Goal: Transaction & Acquisition: Purchase product/service

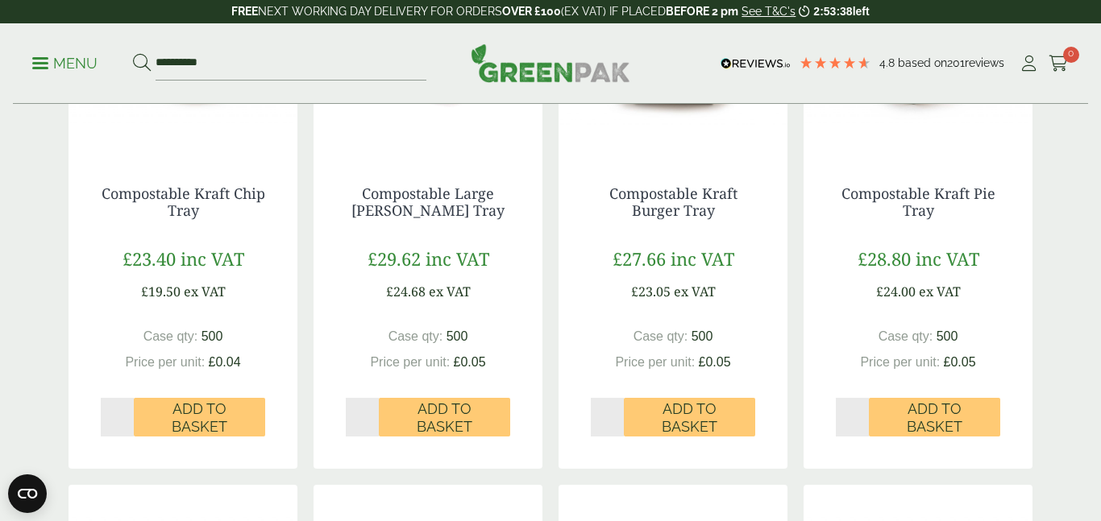
scroll to position [425, 0]
type input "*"
click at [127, 412] on input "*" at bounding box center [117, 416] width 33 height 39
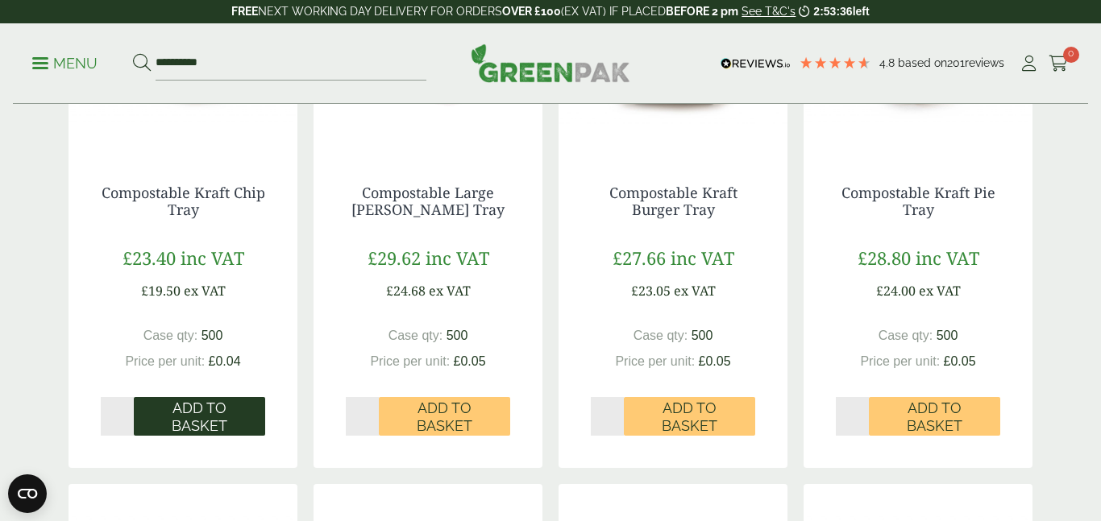
click at [175, 417] on span "Add to Basket" at bounding box center [199, 417] width 109 height 35
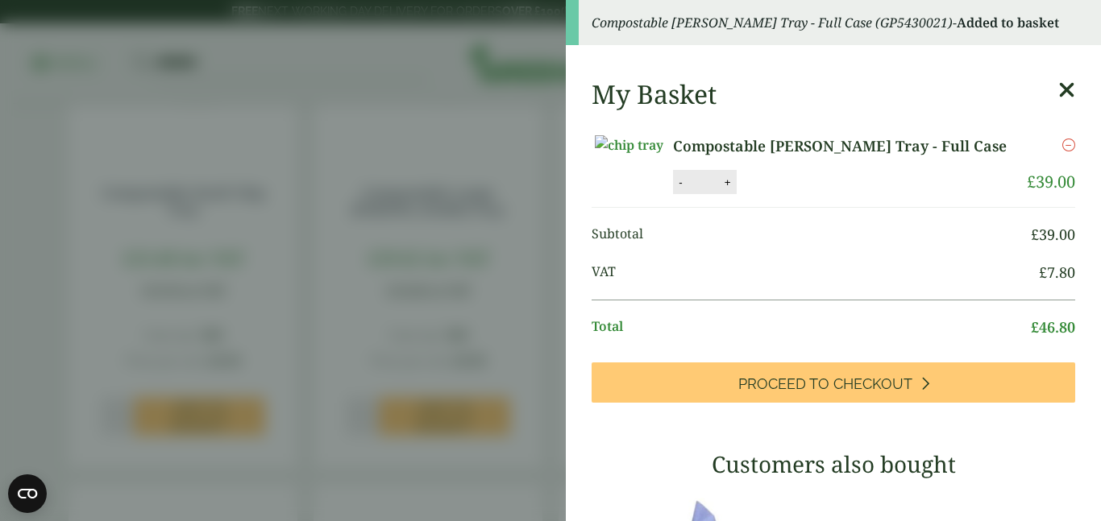
click at [1064, 90] on icon at bounding box center [1066, 90] width 17 height 23
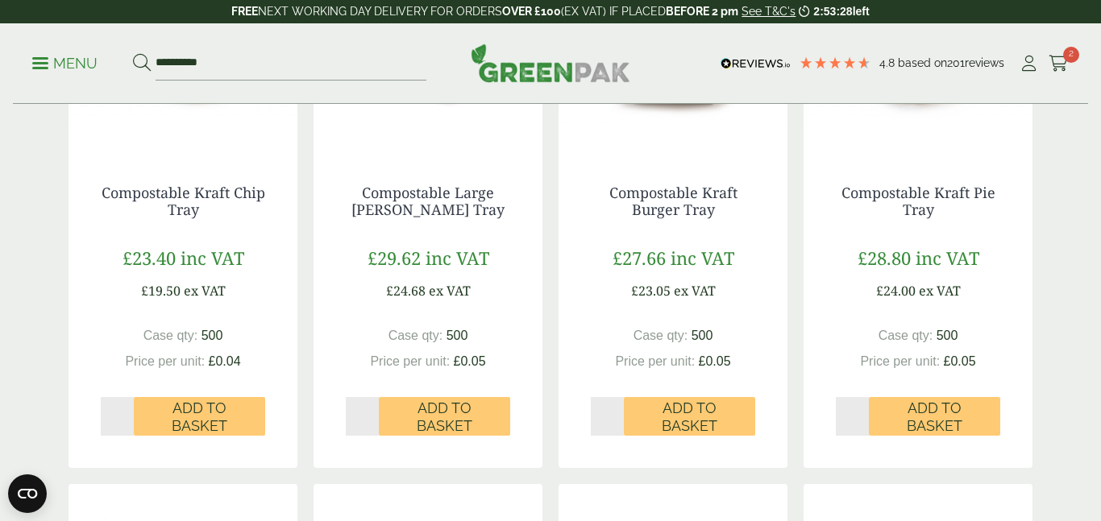
scroll to position [180, 0]
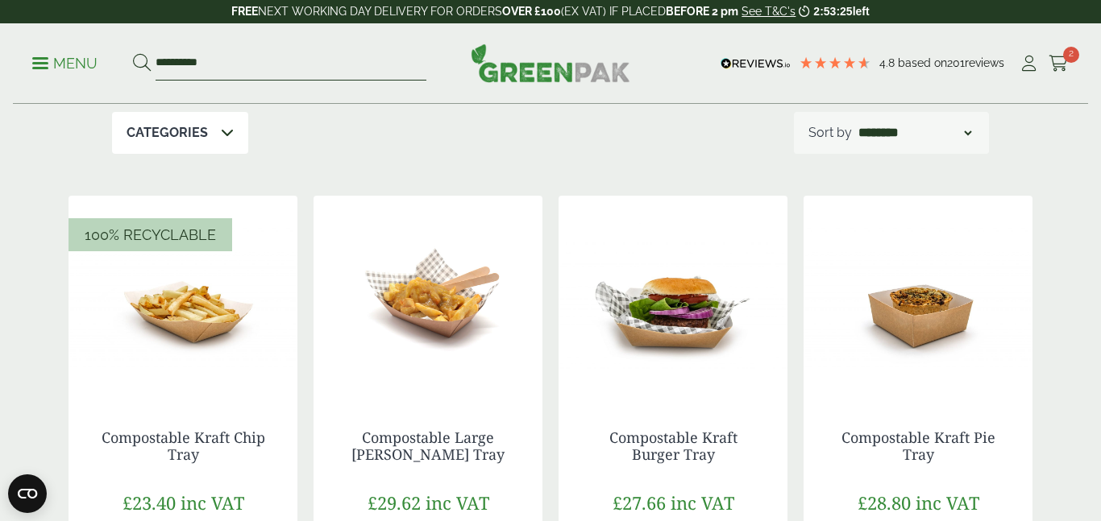
drag, startPoint x: 201, startPoint y: 62, endPoint x: 96, endPoint y: 53, distance: 105.9
click at [96, 53] on ul "**********" at bounding box center [229, 64] width 394 height 34
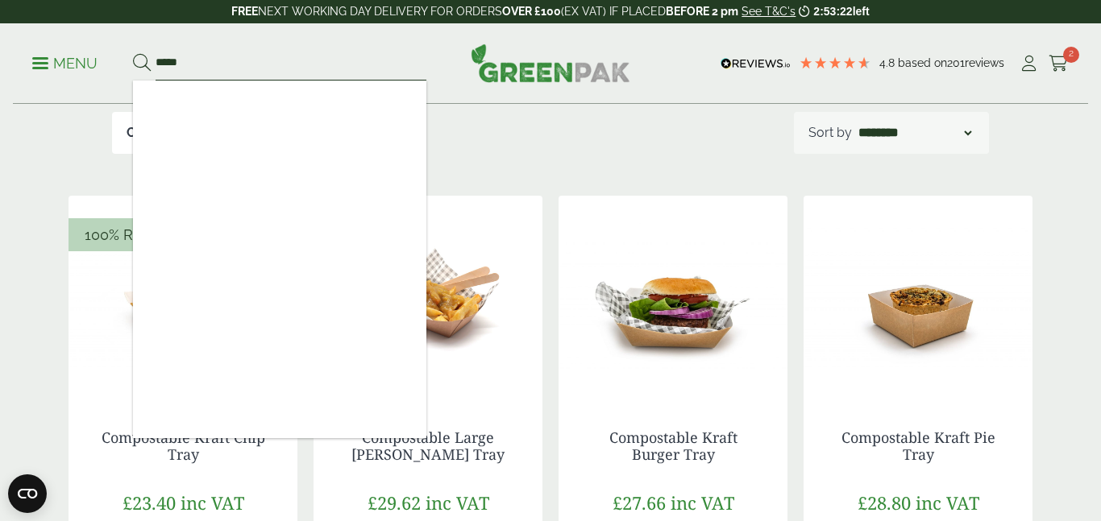
type input "*****"
click at [133, 53] on button at bounding box center [142, 63] width 18 height 21
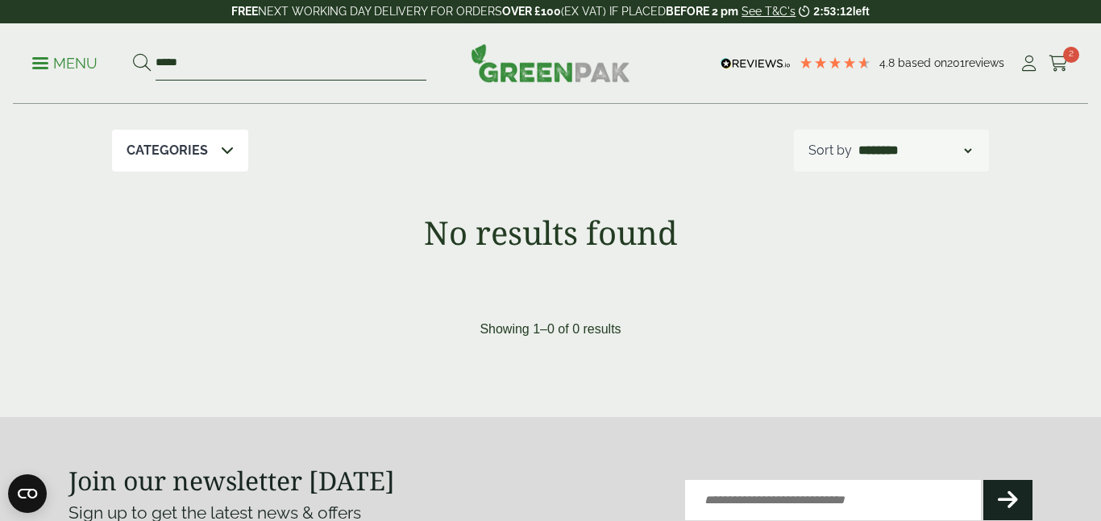
click at [189, 64] on input "*****" at bounding box center [291, 64] width 271 height 34
type input "****"
click at [133, 53] on button at bounding box center [142, 63] width 18 height 21
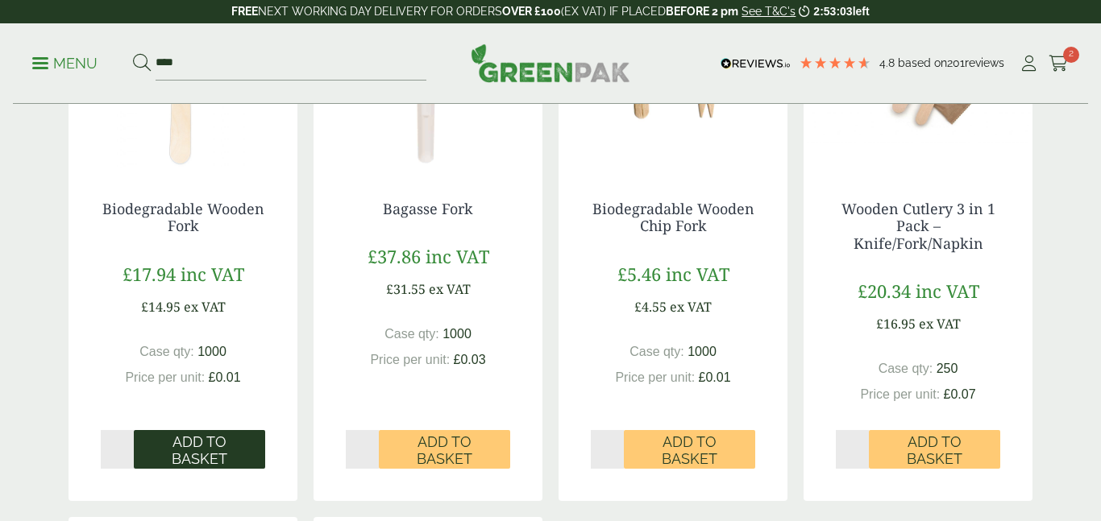
click at [180, 453] on span "Add to Basket" at bounding box center [199, 451] width 109 height 35
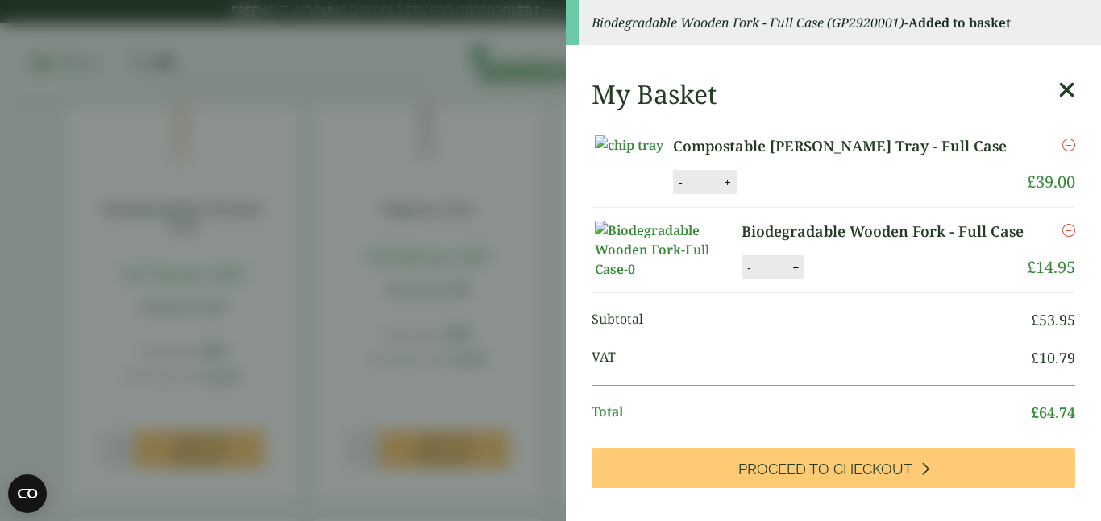
click at [1062, 94] on icon at bounding box center [1066, 90] width 17 height 23
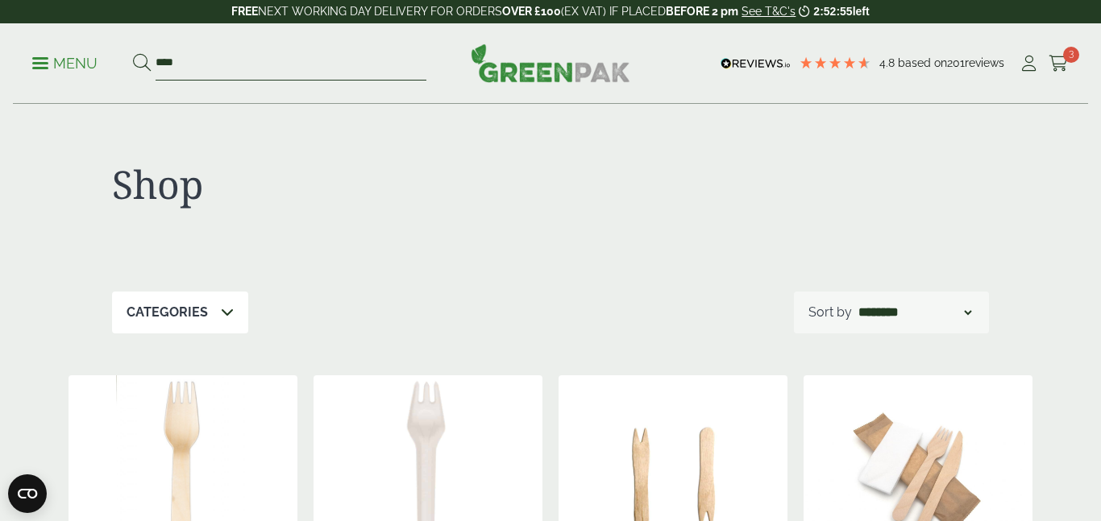
drag, startPoint x: 203, startPoint y: 68, endPoint x: 124, endPoint y: 71, distance: 79.0
click at [124, 71] on ul "Menu ****" at bounding box center [229, 64] width 394 height 34
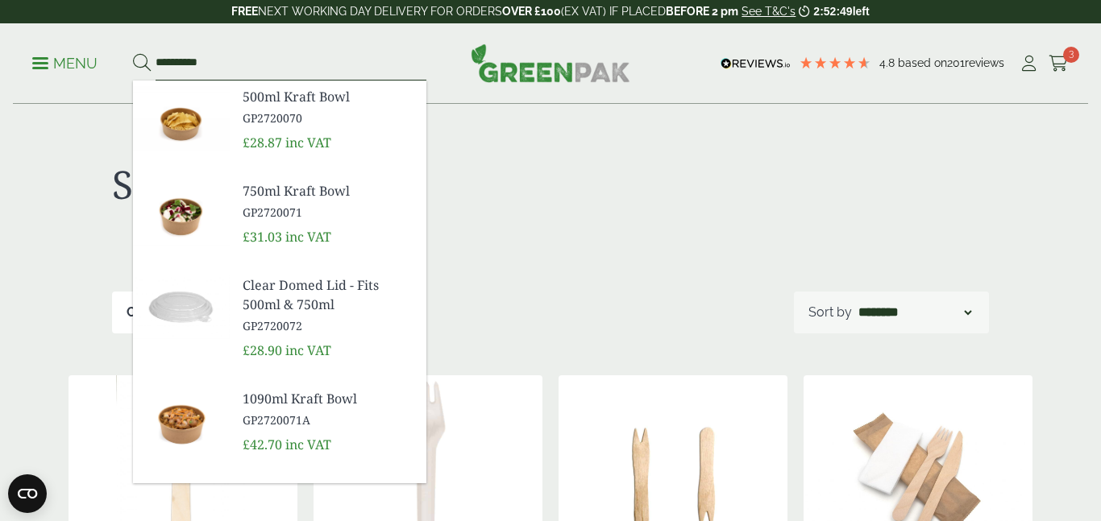
type input "**********"
click at [269, 104] on span "500ml Kraft Bowl" at bounding box center [328, 96] width 171 height 19
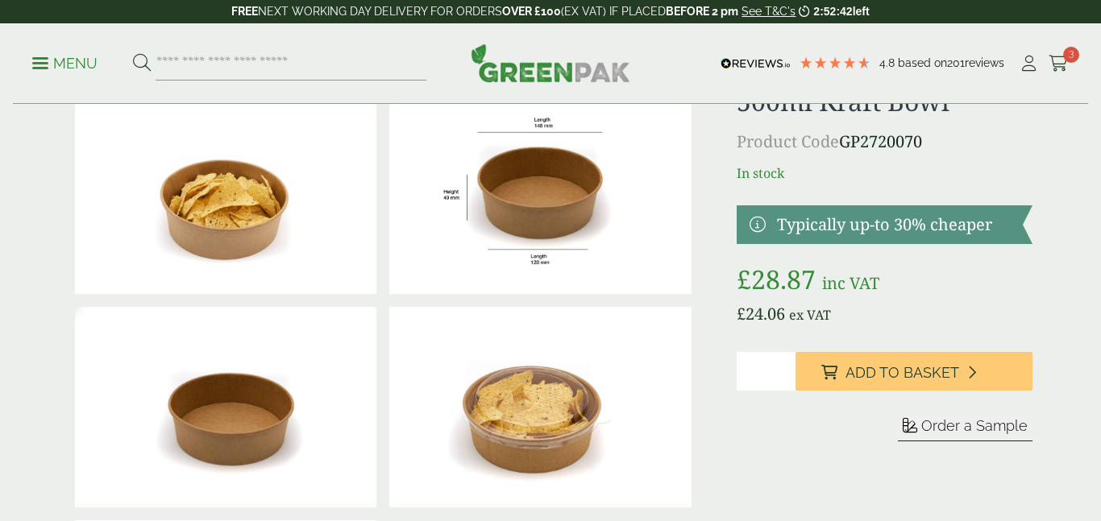
type input "*"
click at [786, 368] on input "*" at bounding box center [765, 371] width 59 height 39
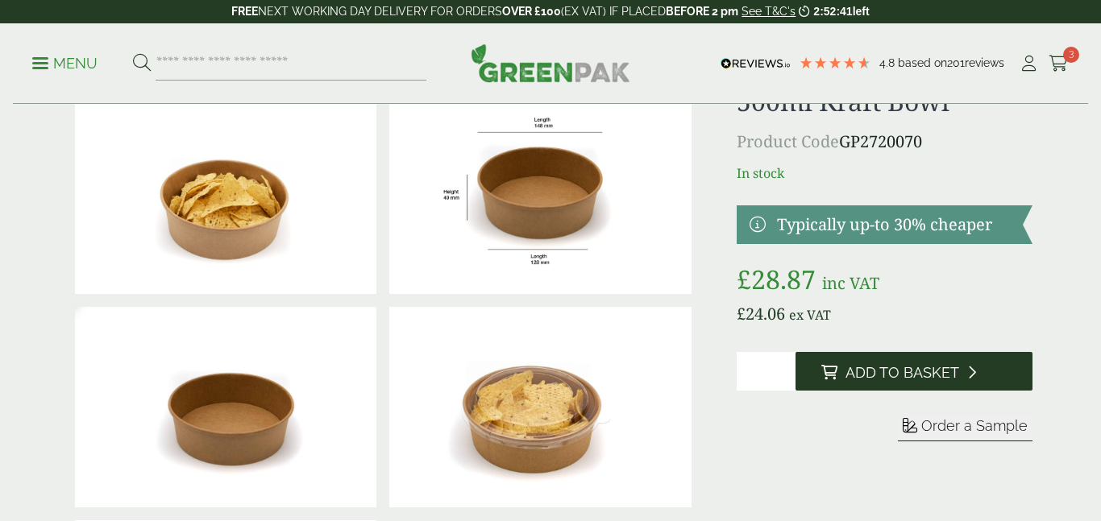
click at [838, 371] on button "Add to Basket" at bounding box center [913, 371] width 237 height 39
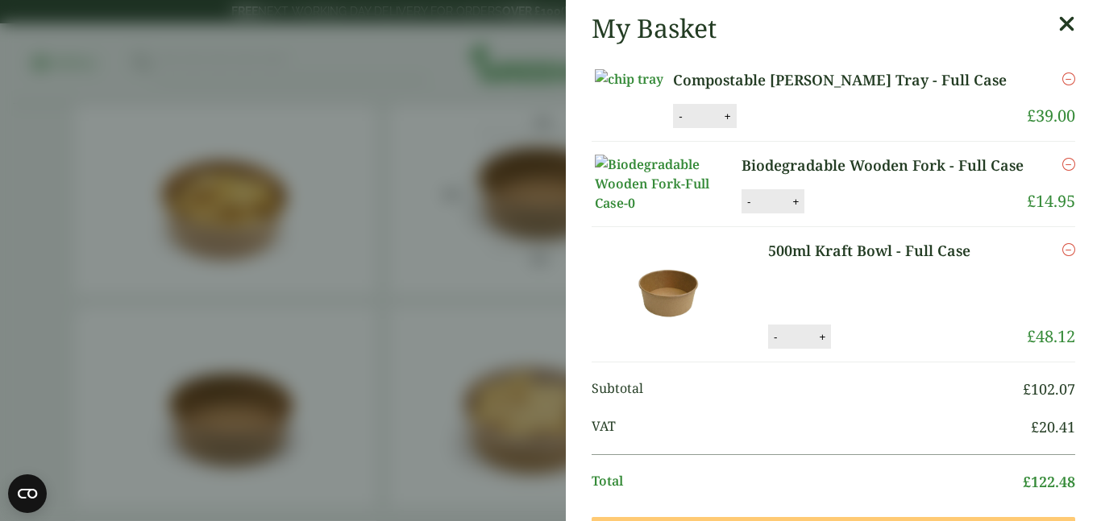
click at [1072, 21] on icon at bounding box center [1066, 24] width 17 height 23
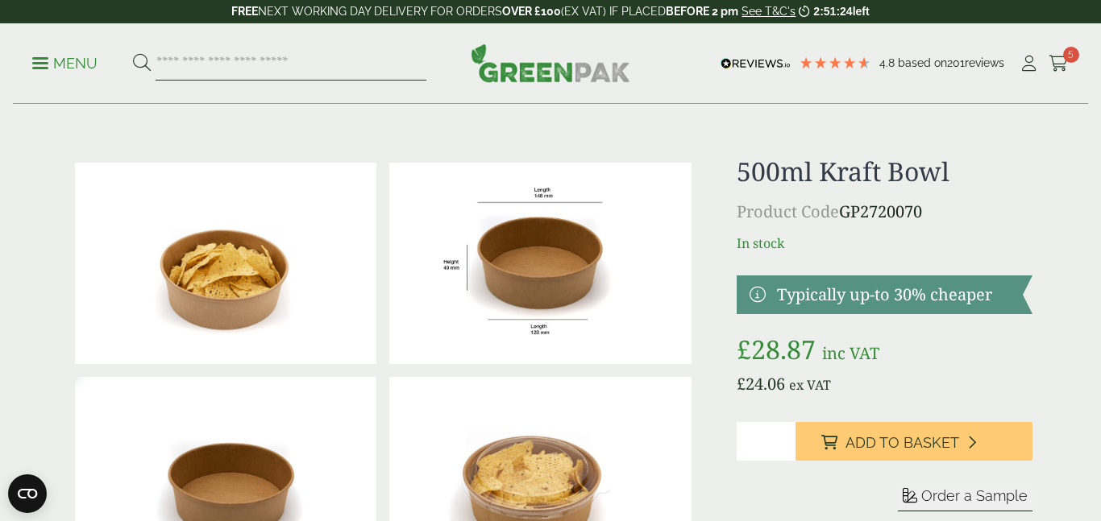
click at [346, 77] on input "search" at bounding box center [291, 64] width 271 height 34
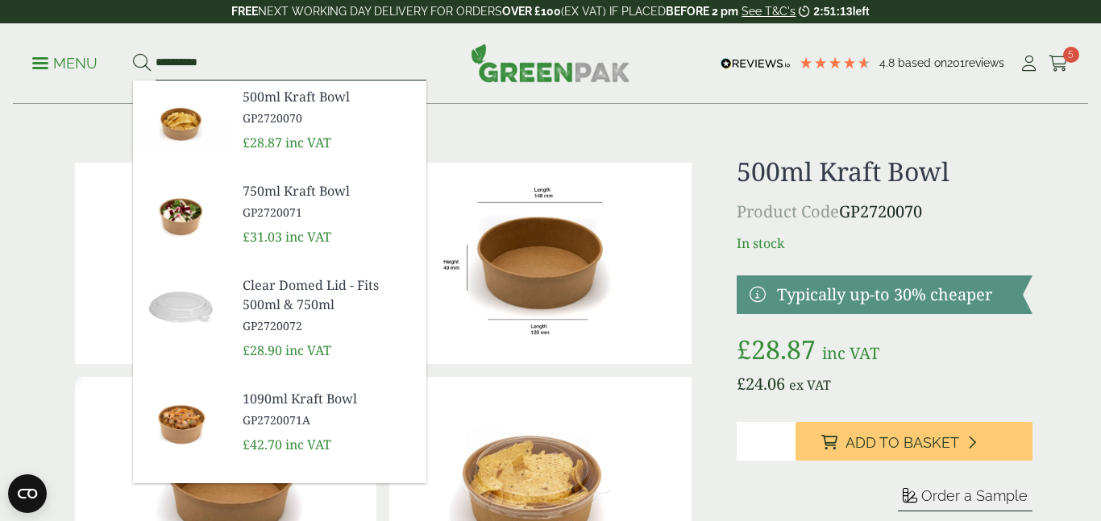
type input "**********"
click at [133, 53] on button at bounding box center [142, 63] width 18 height 21
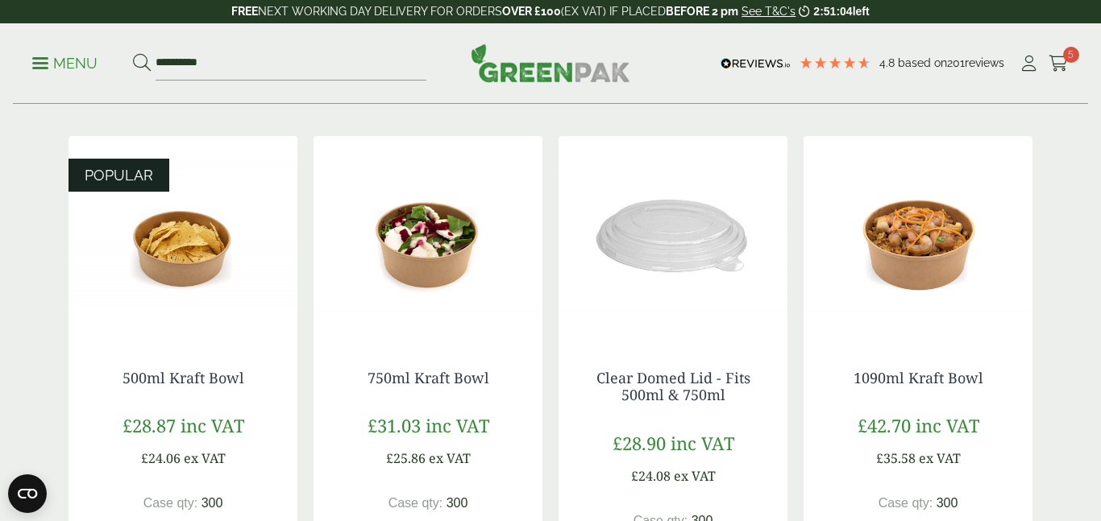
click at [453, 278] on img at bounding box center [427, 236] width 229 height 201
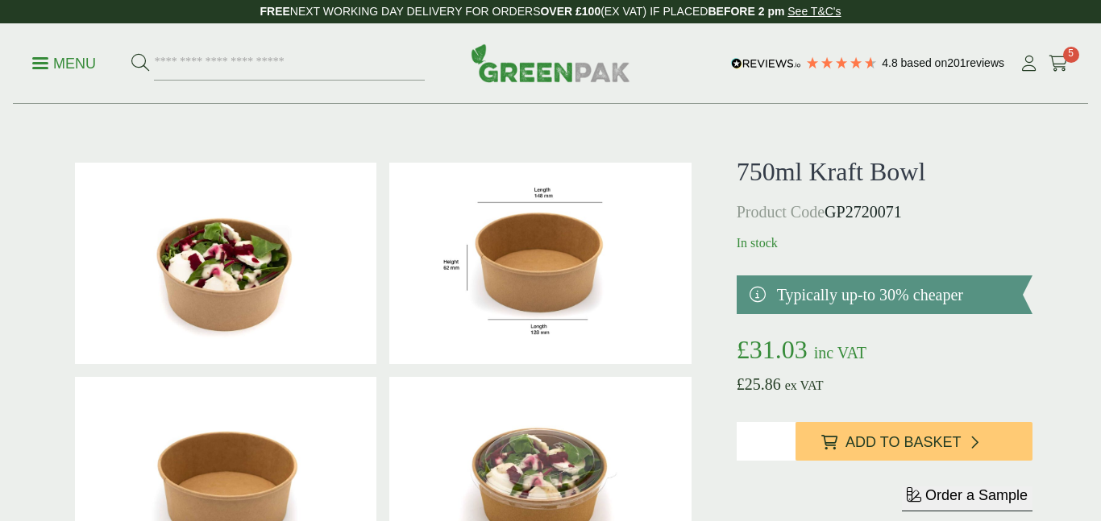
scroll to position [89, 0]
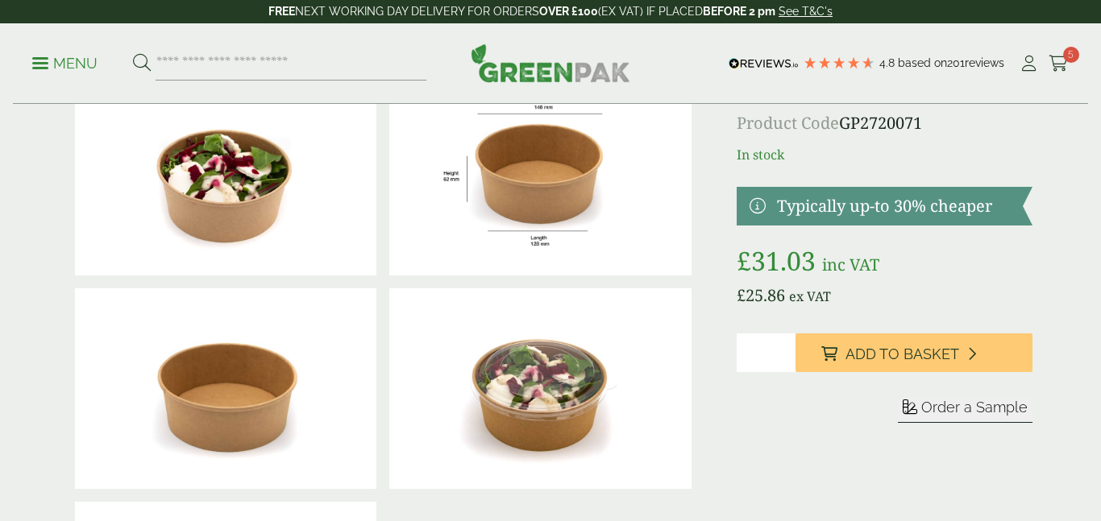
type input "*"
click at [786, 351] on input "*" at bounding box center [765, 353] width 59 height 39
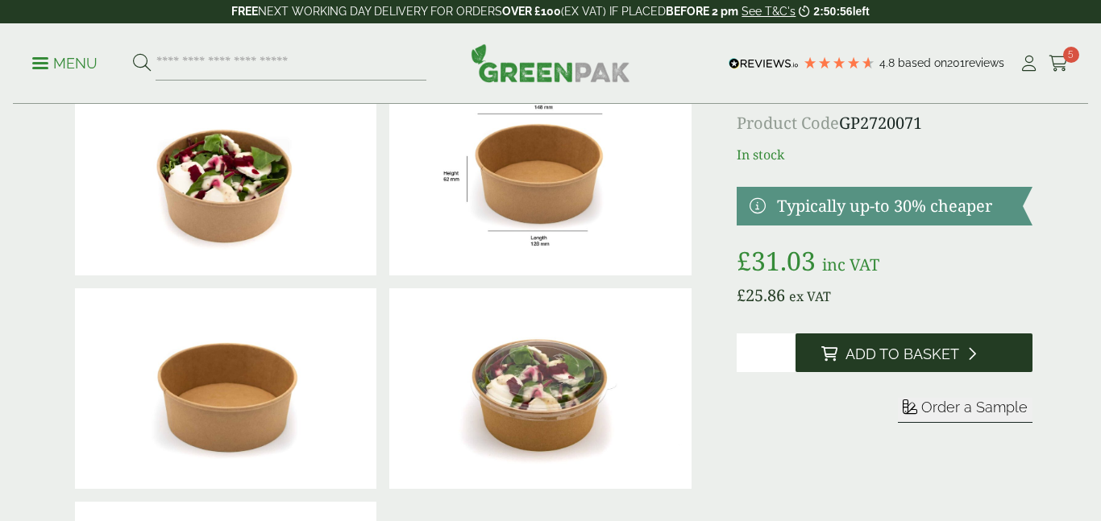
click at [819, 351] on button "Add to Basket" at bounding box center [913, 353] width 237 height 39
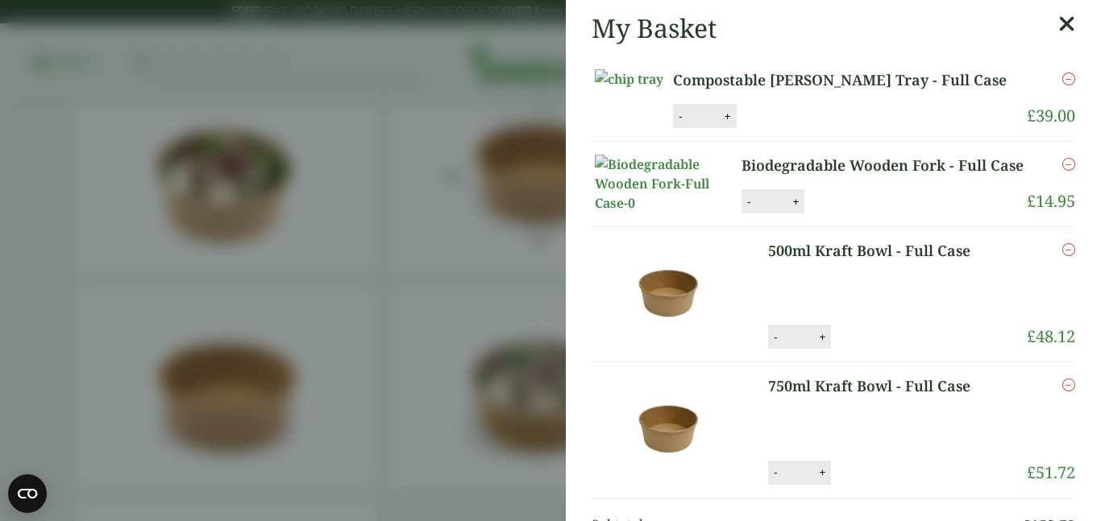
click at [1063, 31] on icon at bounding box center [1066, 24] width 17 height 23
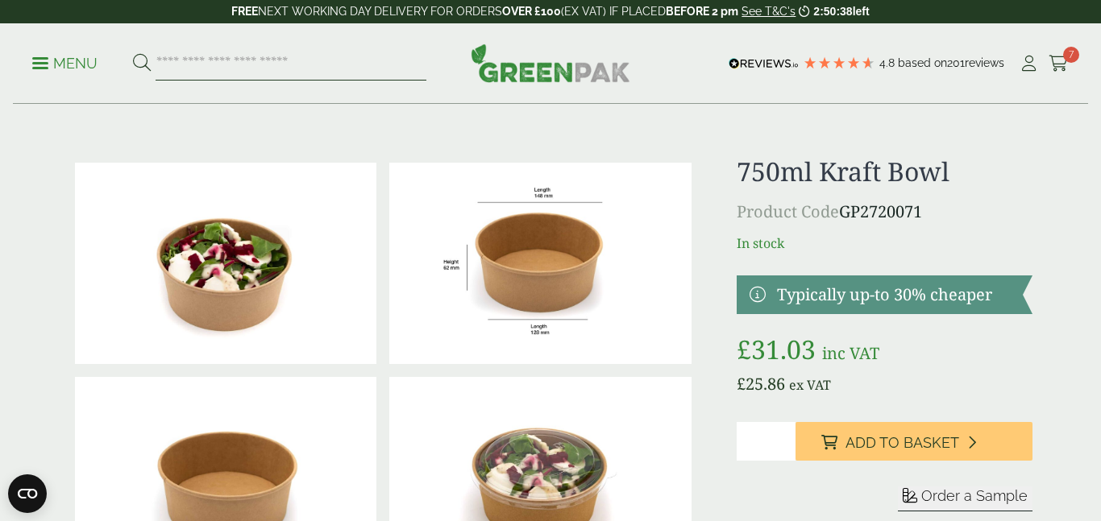
click at [327, 72] on input "search" at bounding box center [291, 64] width 271 height 34
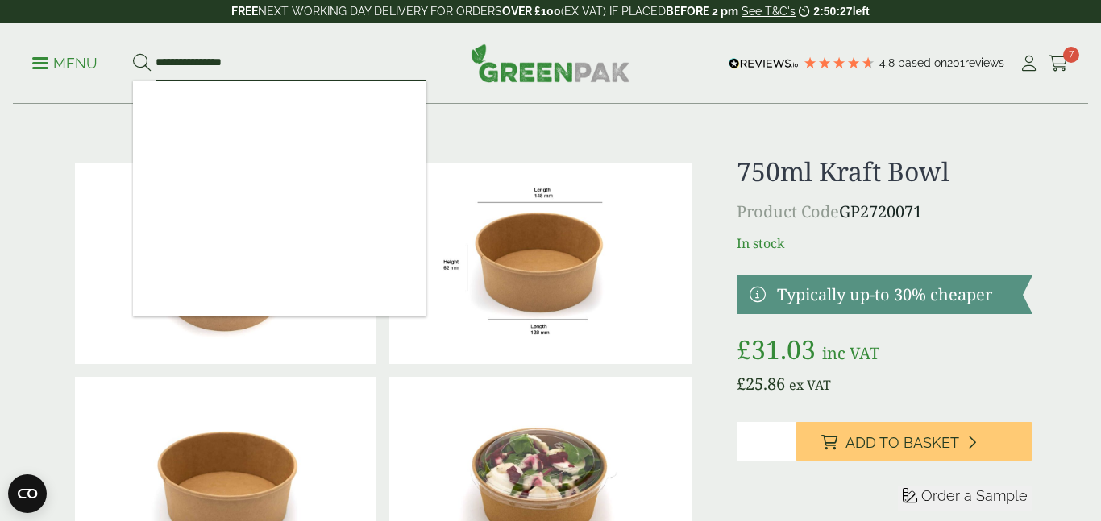
type input "**********"
click at [133, 53] on button at bounding box center [142, 63] width 18 height 21
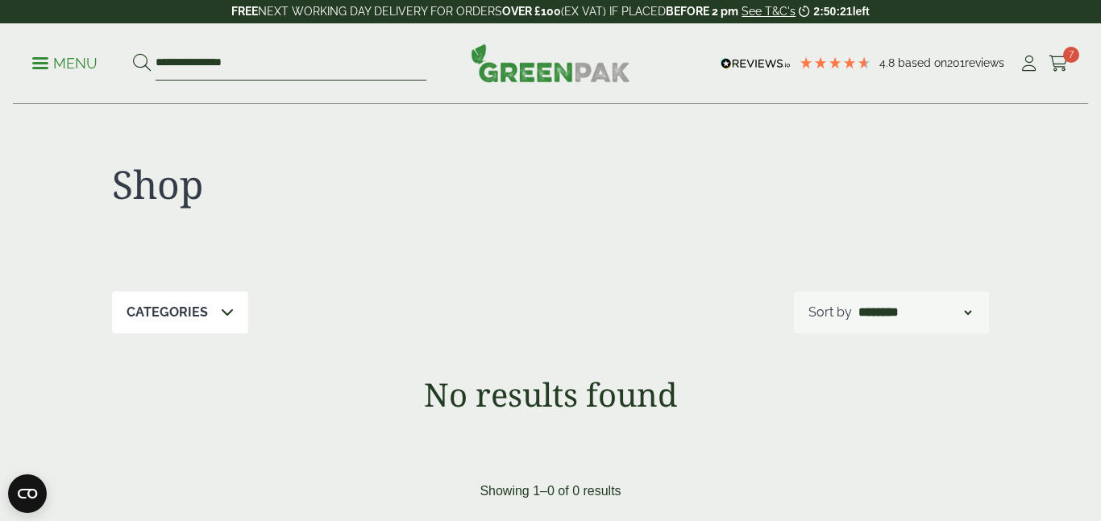
click at [261, 67] on input "**********" at bounding box center [291, 64] width 271 height 34
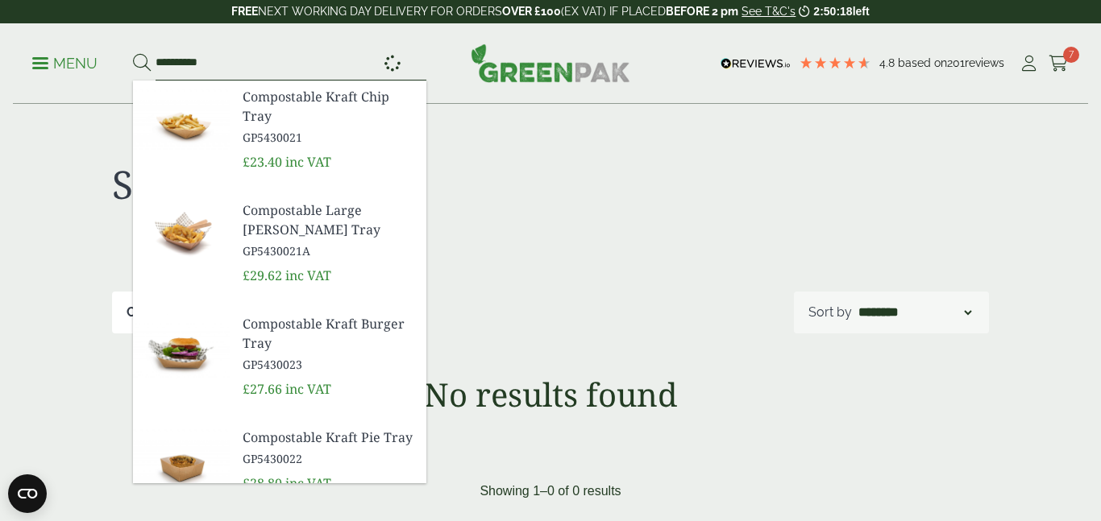
type input "**********"
click at [133, 53] on button at bounding box center [142, 63] width 18 height 21
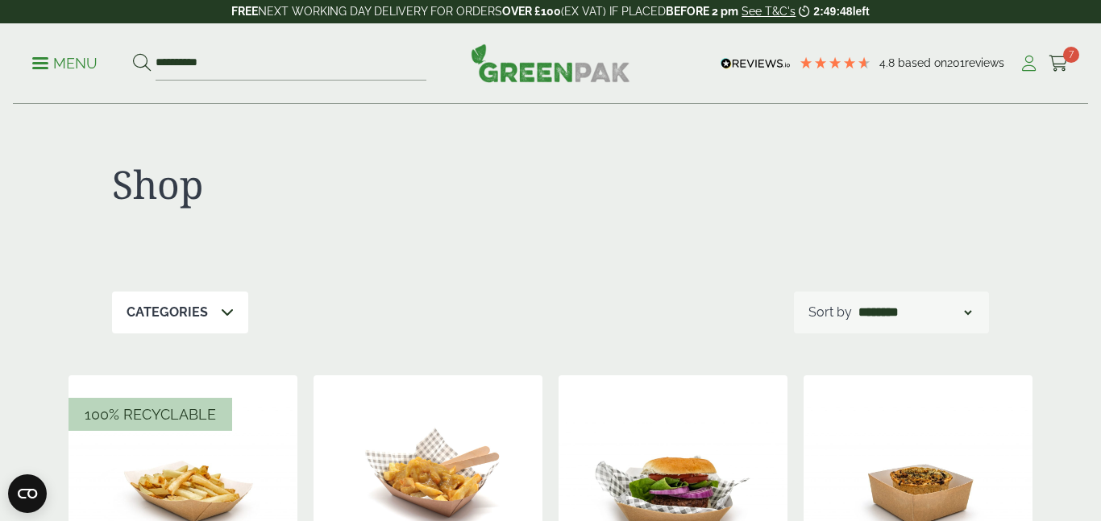
click at [1027, 67] on icon at bounding box center [1028, 64] width 20 height 16
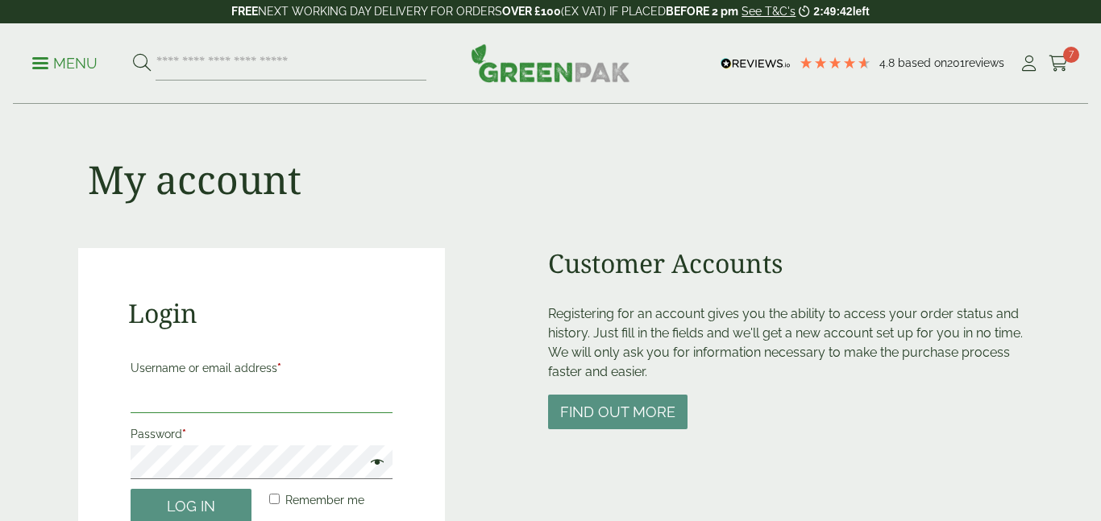
click at [322, 407] on input "Username or email address *" at bounding box center [262, 397] width 262 height 34
drag, startPoint x: 202, startPoint y: 397, endPoint x: 145, endPoint y: 396, distance: 57.2
click at [145, 396] on input "**********" at bounding box center [262, 397] width 262 height 34
type input "**********"
click at [131, 489] on button "Log in" at bounding box center [191, 506] width 121 height 35
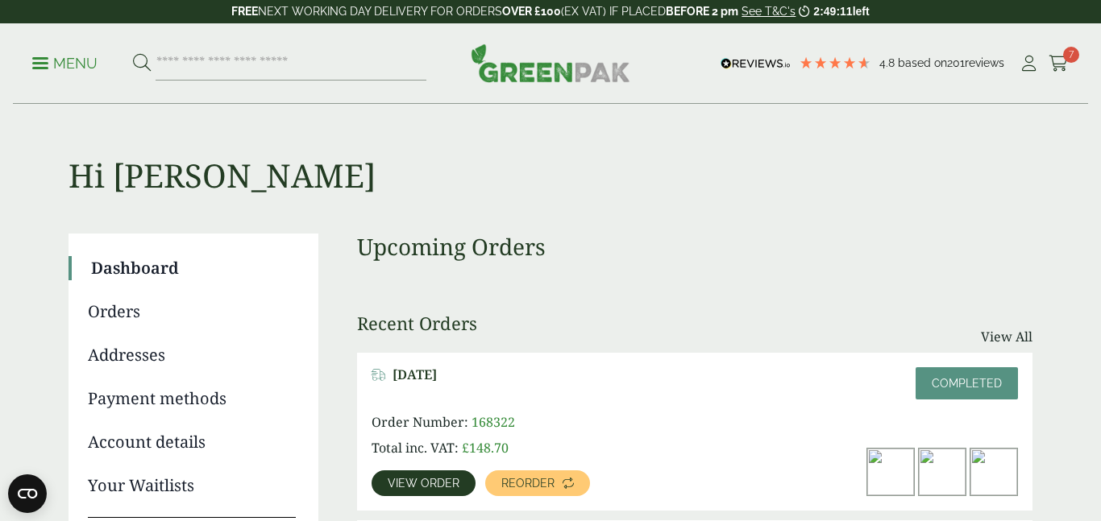
click at [121, 311] on link "Orders" at bounding box center [192, 312] width 208 height 24
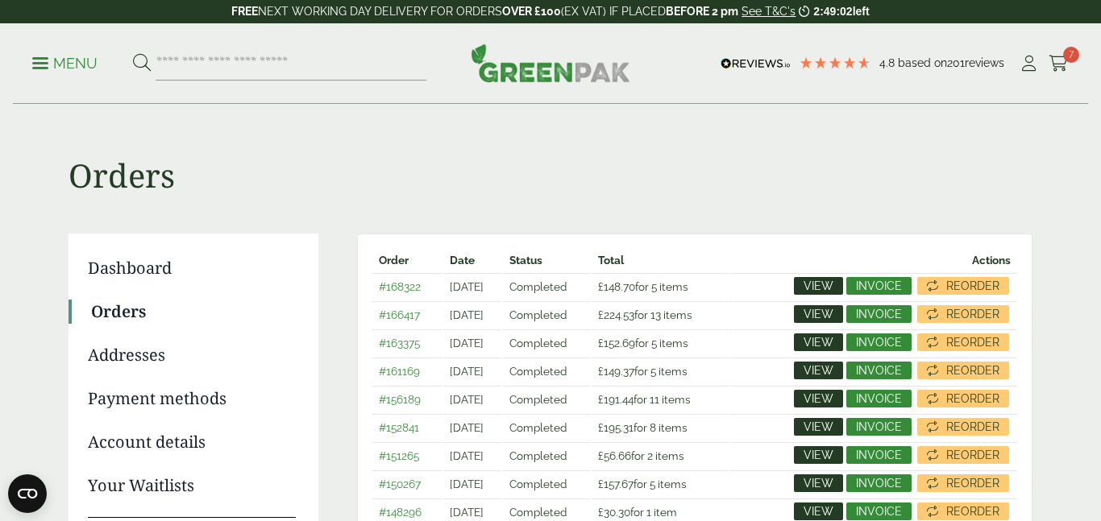
click at [822, 288] on span "View" at bounding box center [818, 285] width 30 height 11
click at [397, 316] on link "#166417" at bounding box center [399, 315] width 41 height 13
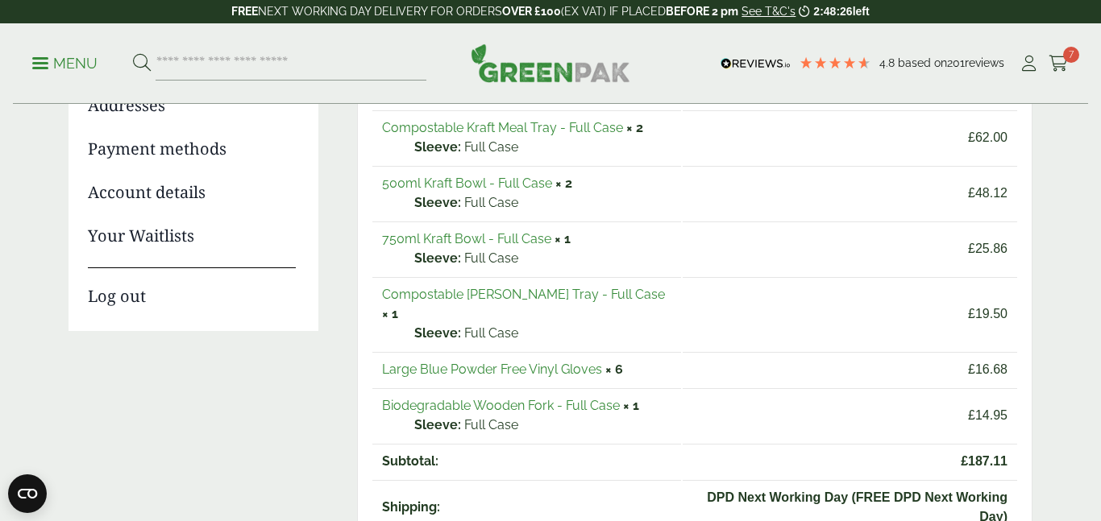
scroll to position [256, 0]
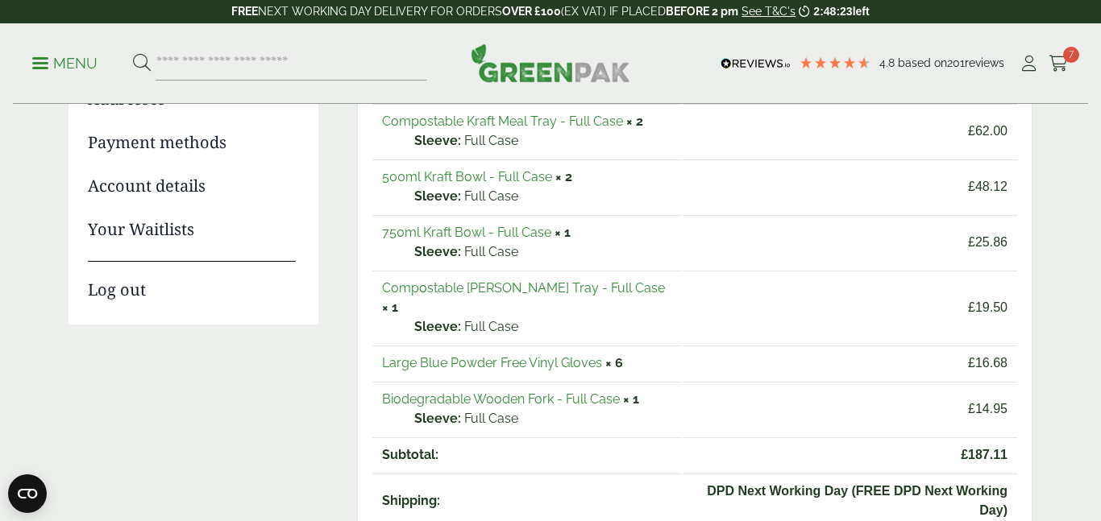
click at [463, 284] on link "Compostable [PERSON_NAME] Tray - Full Case" at bounding box center [523, 287] width 283 height 15
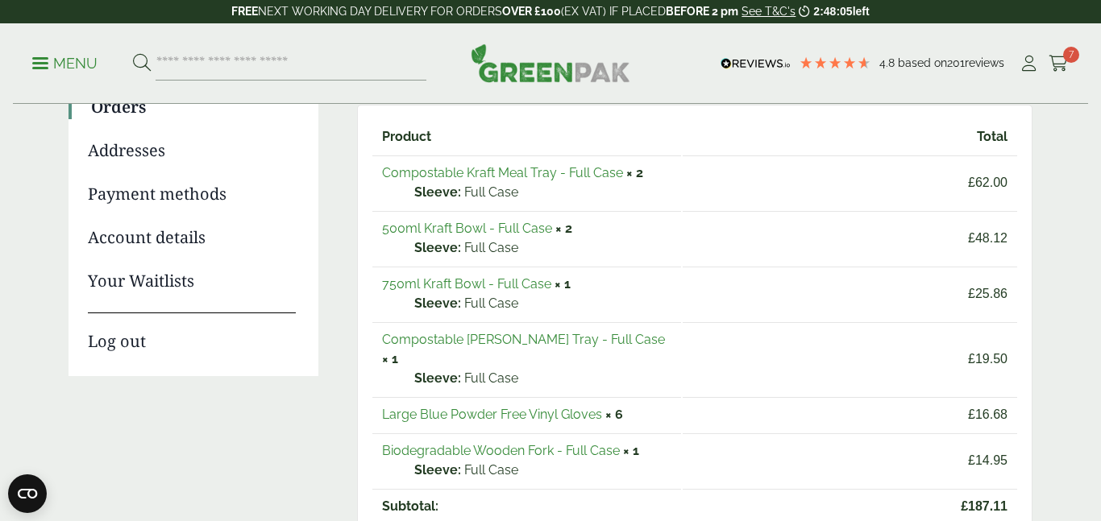
scroll to position [203, 0]
click at [530, 168] on link "Compostable Kraft Meal Tray - Full Case" at bounding box center [502, 174] width 241 height 15
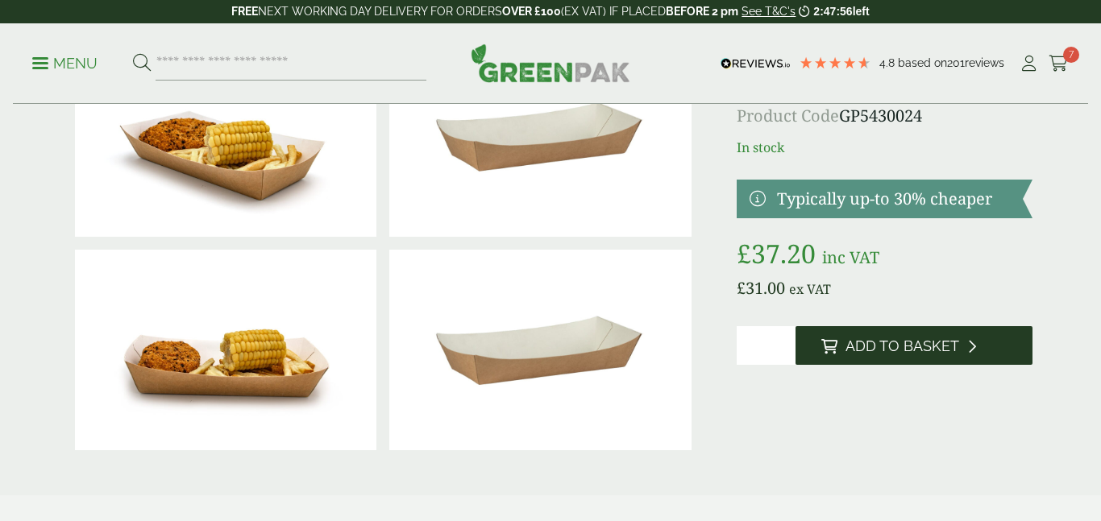
scroll to position [158, 0]
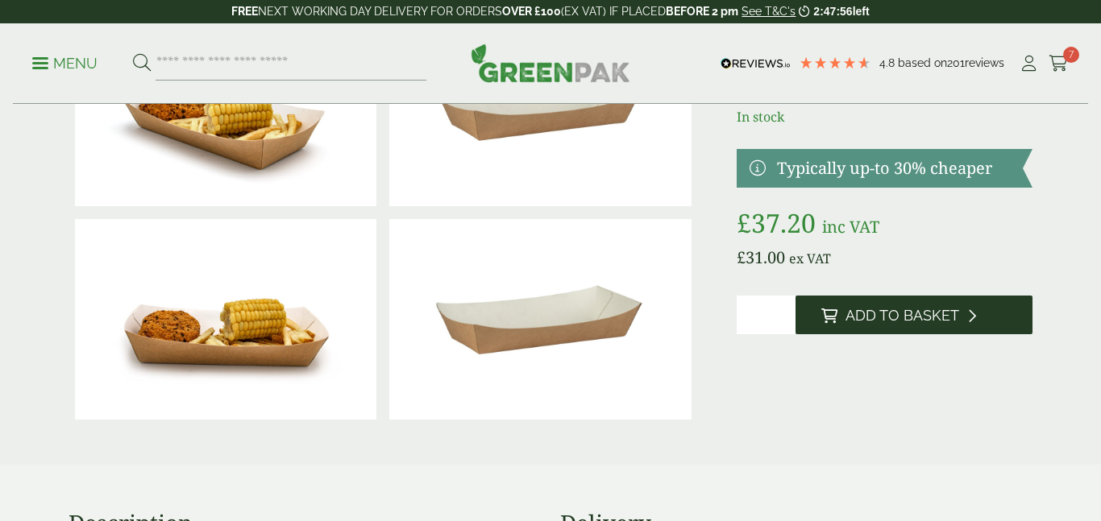
click at [838, 319] on button "Add to Basket" at bounding box center [913, 315] width 237 height 39
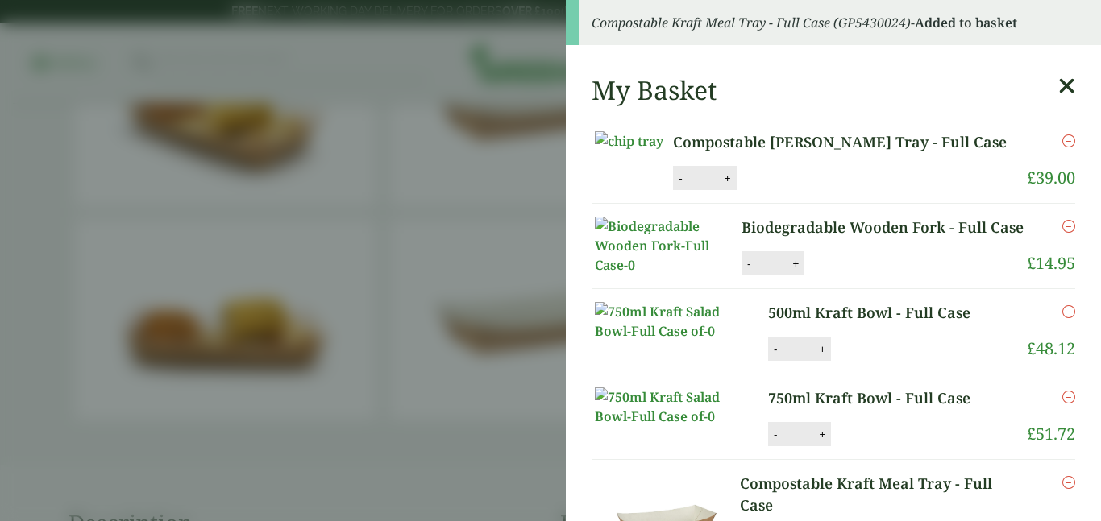
scroll to position [0, 0]
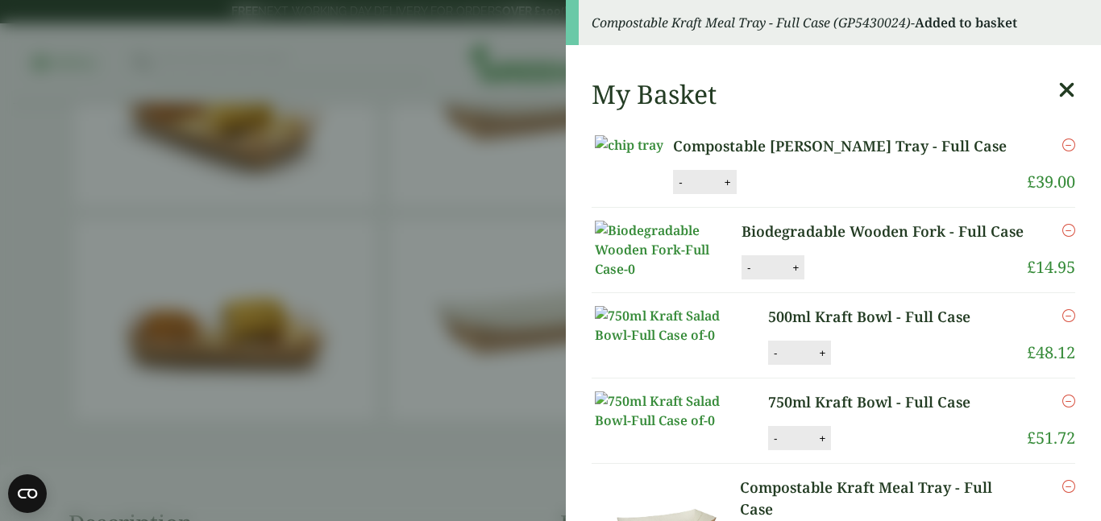
click at [1064, 93] on icon at bounding box center [1066, 90] width 17 height 23
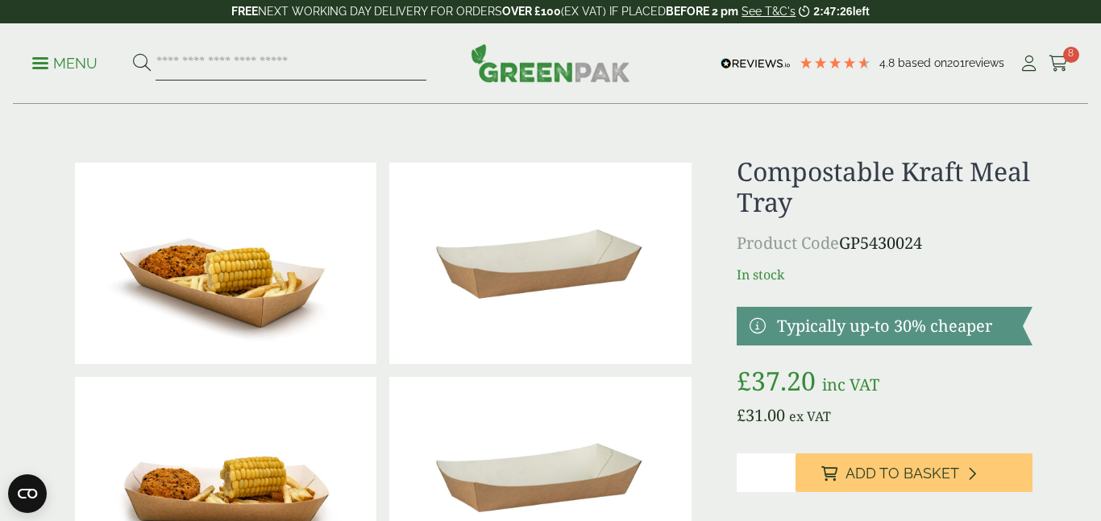
click at [243, 65] on input "search" at bounding box center [291, 64] width 271 height 34
click at [1025, 64] on icon at bounding box center [1028, 64] width 20 height 16
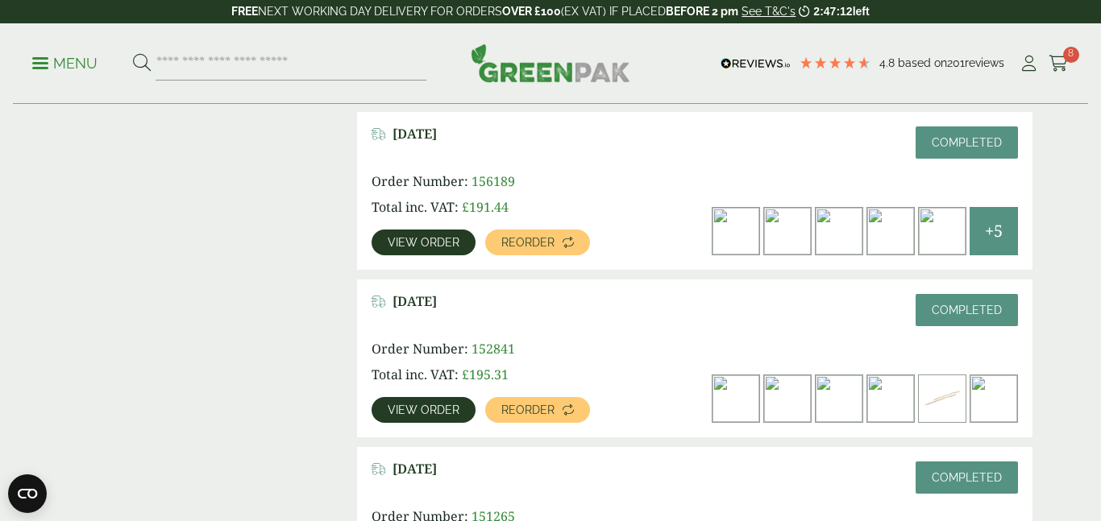
scroll to position [912, 0]
click at [398, 244] on span "View order" at bounding box center [424, 241] width 72 height 11
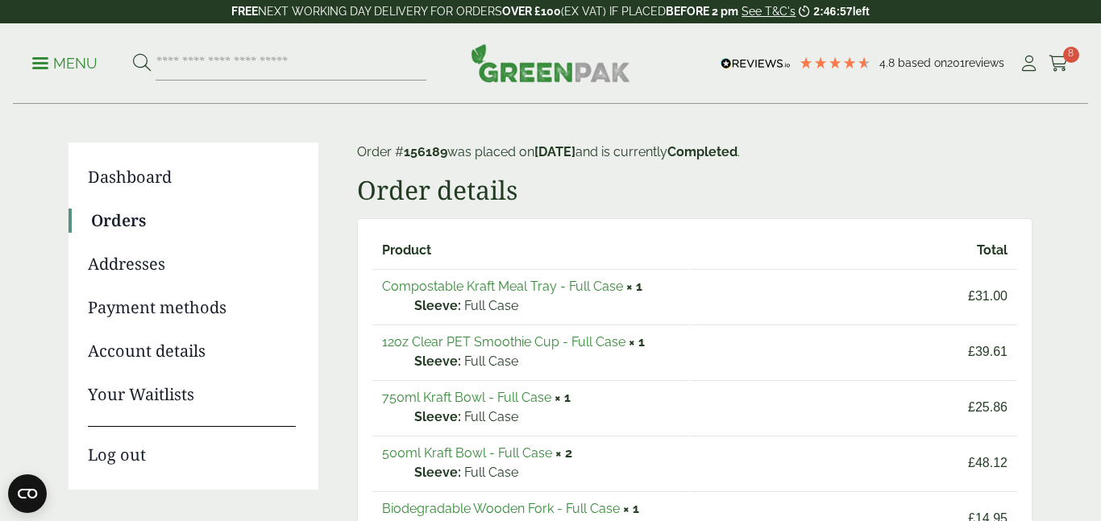
click at [449, 345] on link "12oz Clear PET Smoothie Cup - Full Case" at bounding box center [503, 341] width 243 height 15
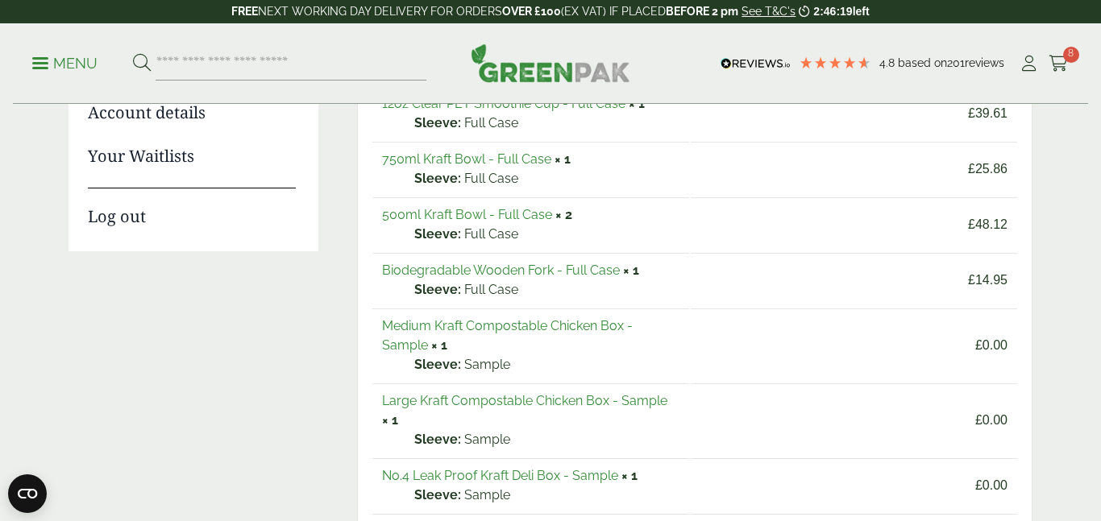
scroll to position [309, 0]
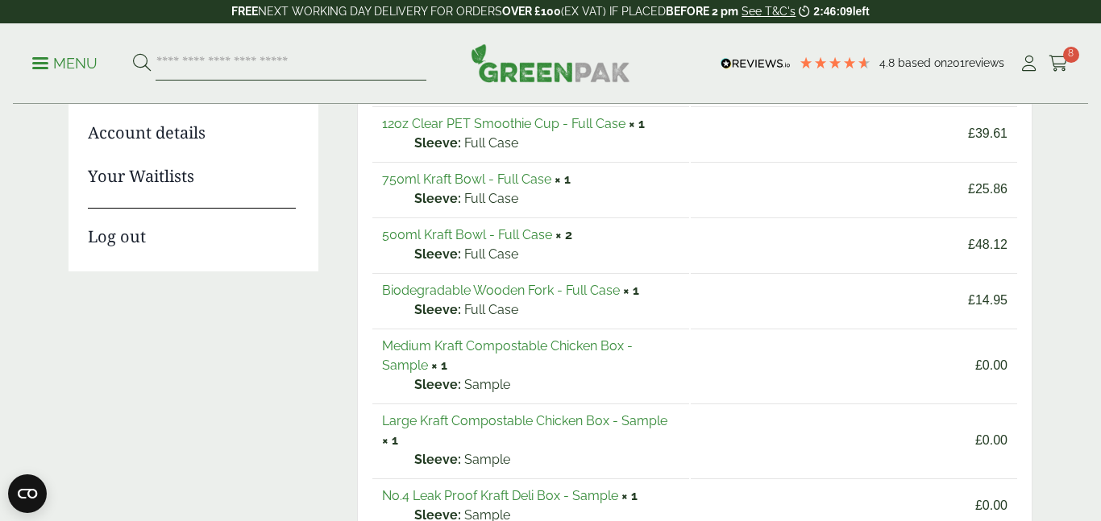
click at [232, 69] on input "search" at bounding box center [291, 64] width 271 height 34
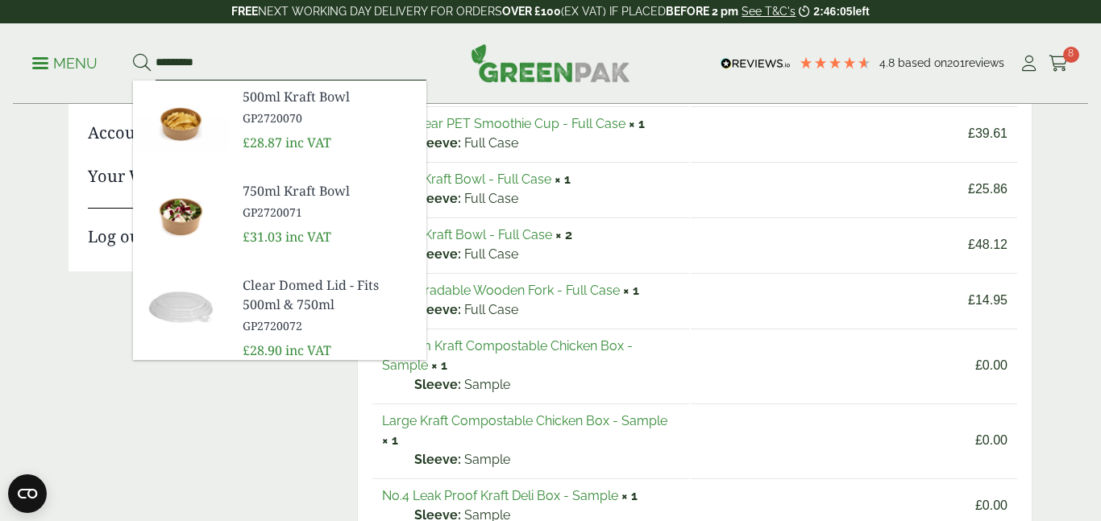
type input "*********"
click at [133, 53] on button at bounding box center [142, 63] width 18 height 21
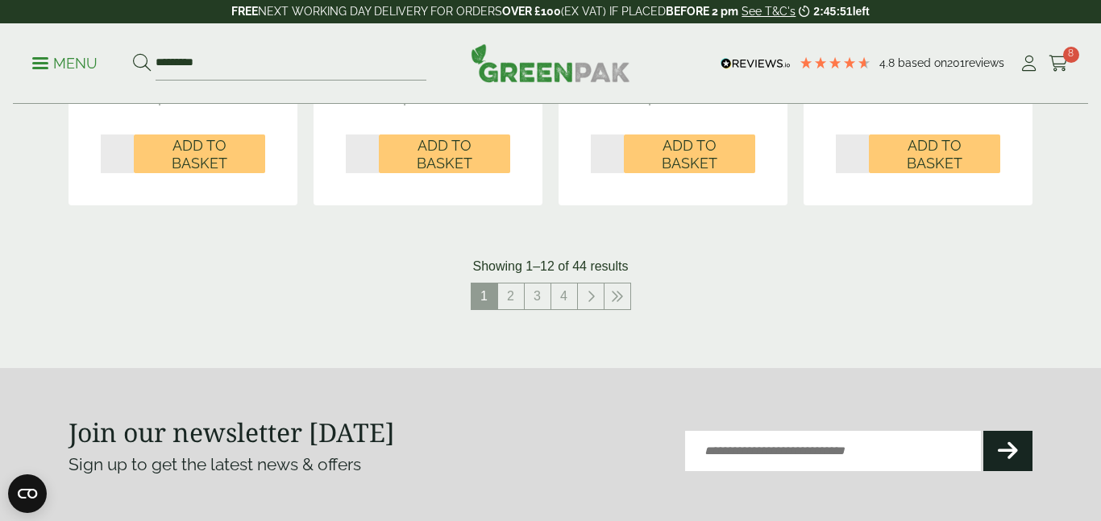
scroll to position [1815, 0]
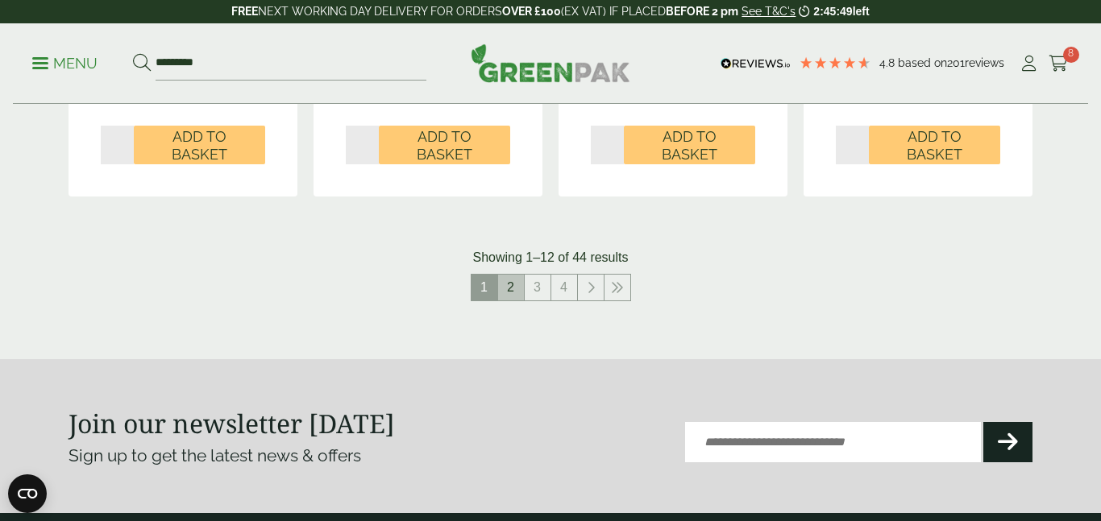
click at [515, 297] on link "2" at bounding box center [511, 288] width 26 height 26
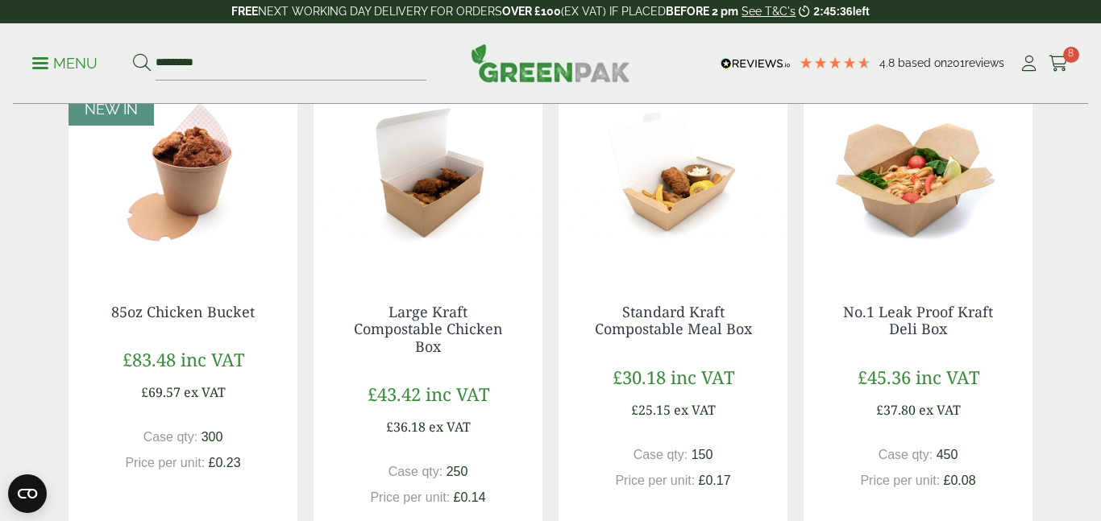
scroll to position [266, 0]
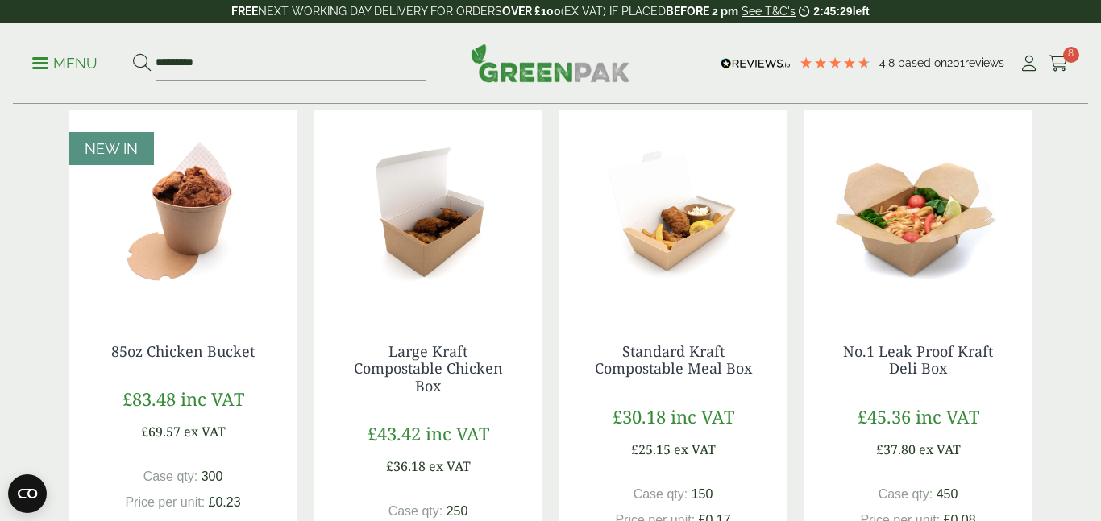
click at [907, 239] on img at bounding box center [917, 210] width 229 height 201
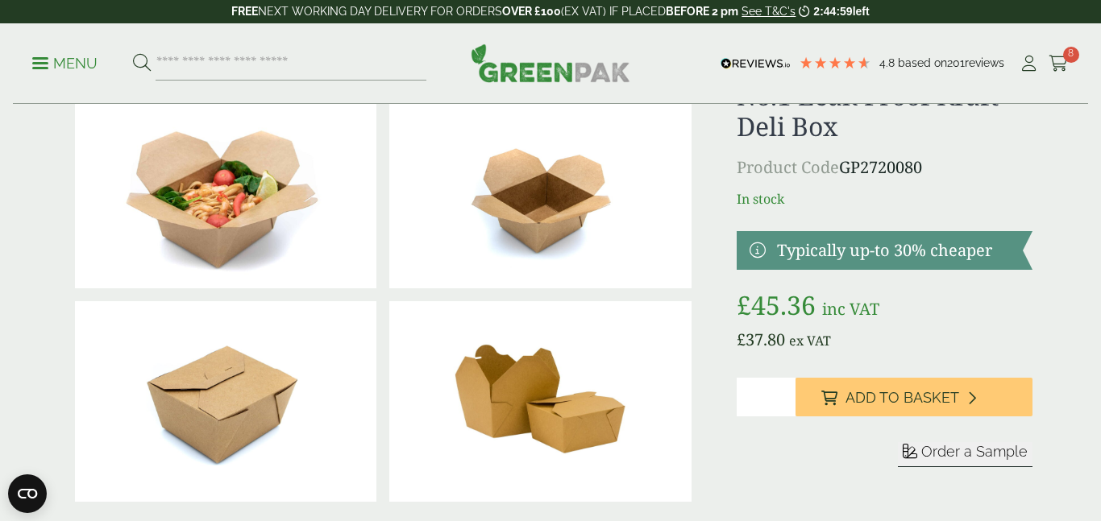
scroll to position [73, 0]
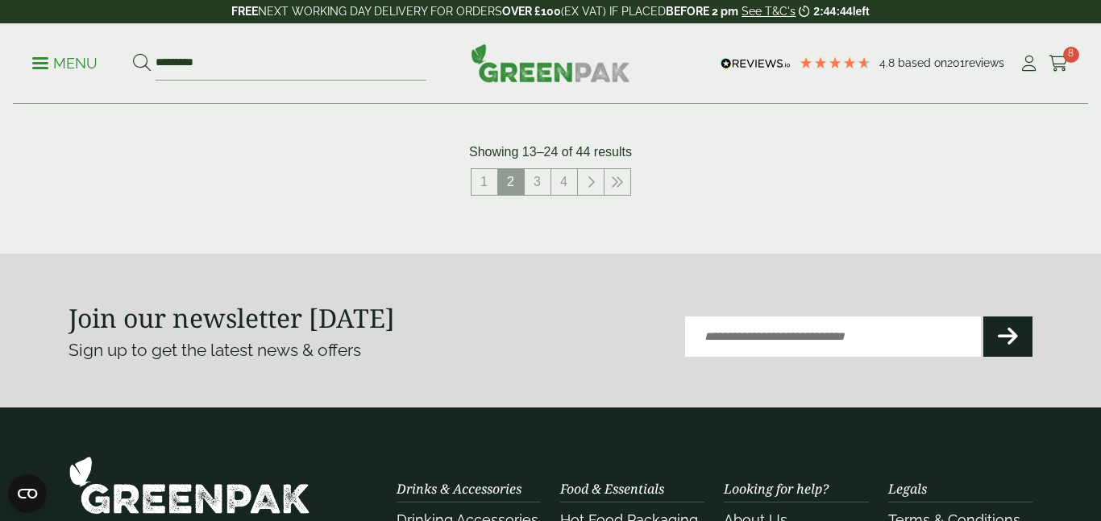
scroll to position [1891, 0]
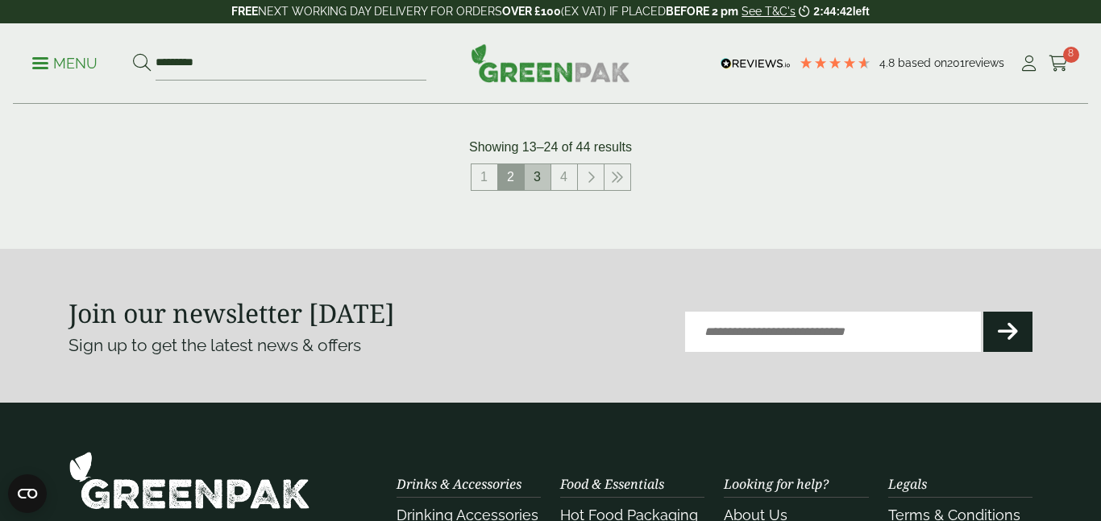
click at [533, 180] on link "3" at bounding box center [538, 177] width 26 height 26
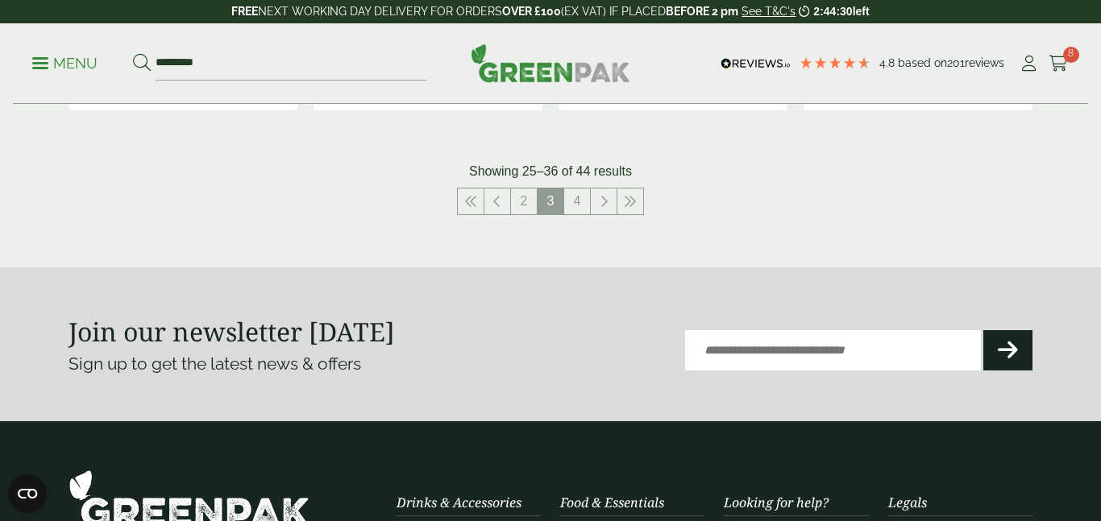
scroll to position [1885, 0]
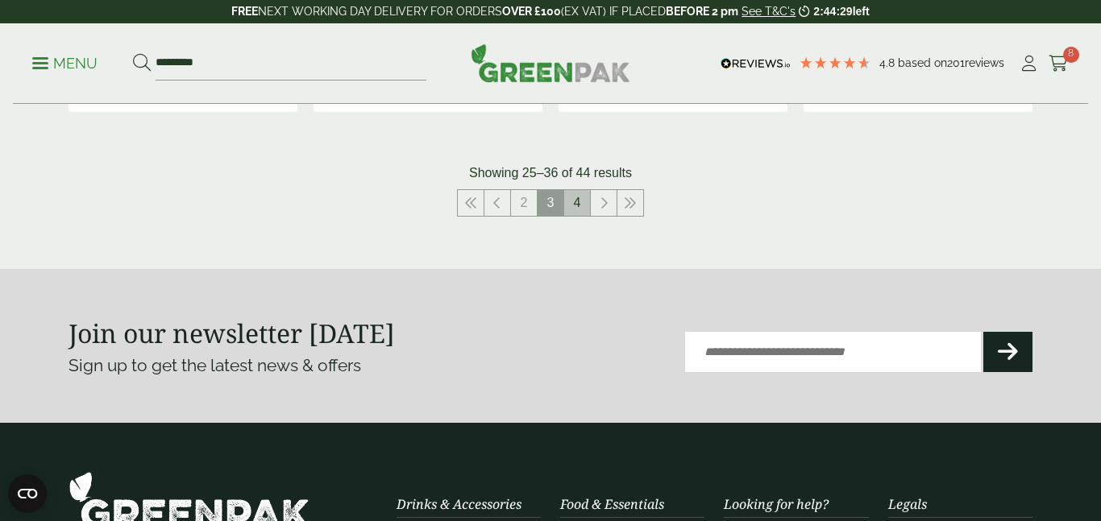
click at [579, 206] on link "4" at bounding box center [577, 203] width 26 height 26
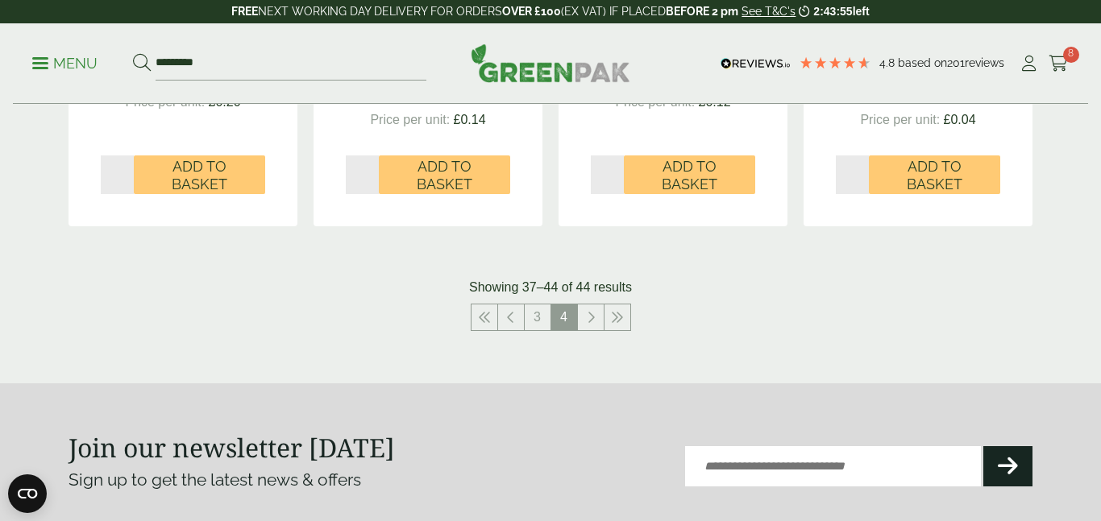
scroll to position [1202, 0]
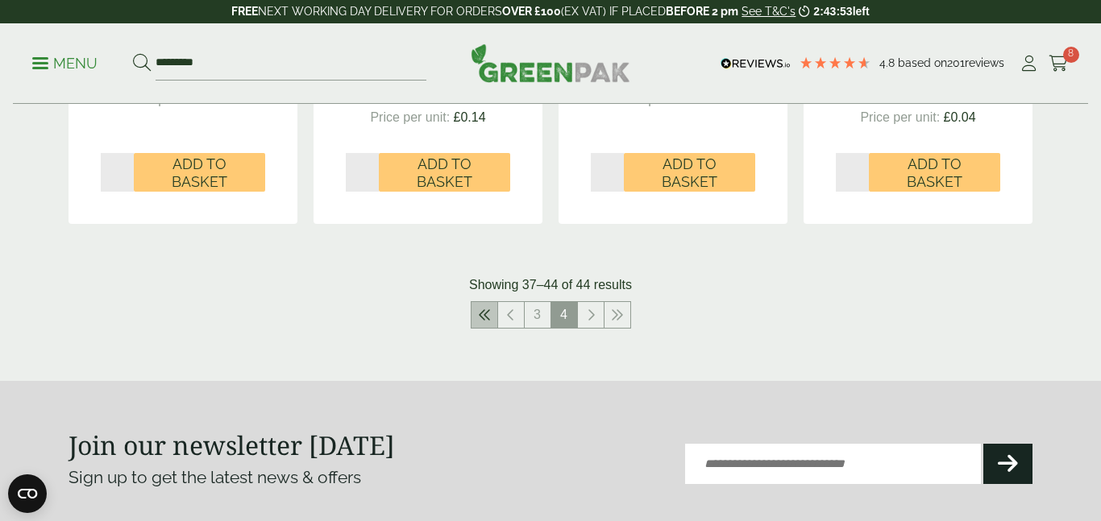
click at [492, 318] on link at bounding box center [484, 315] width 26 height 26
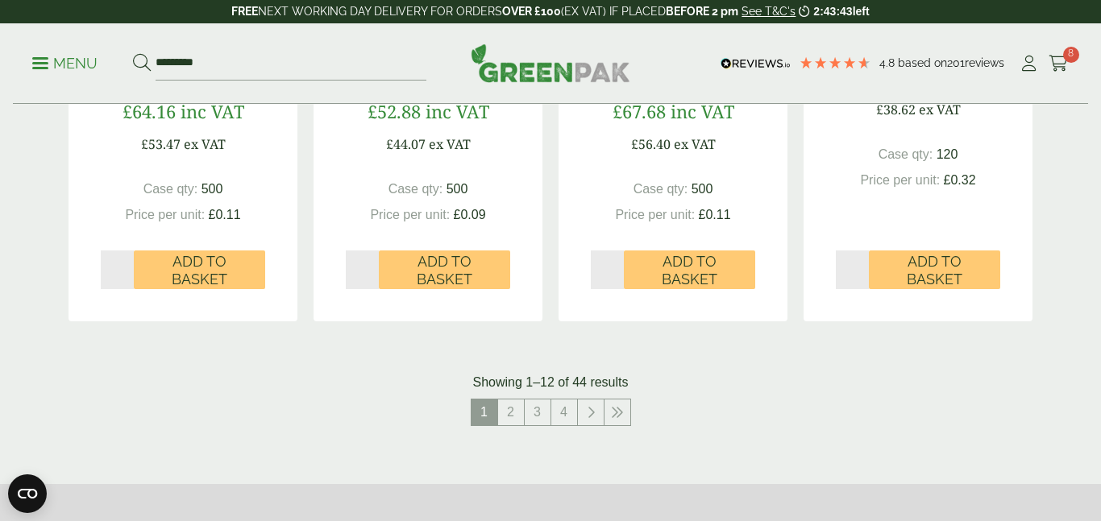
scroll to position [1695, 0]
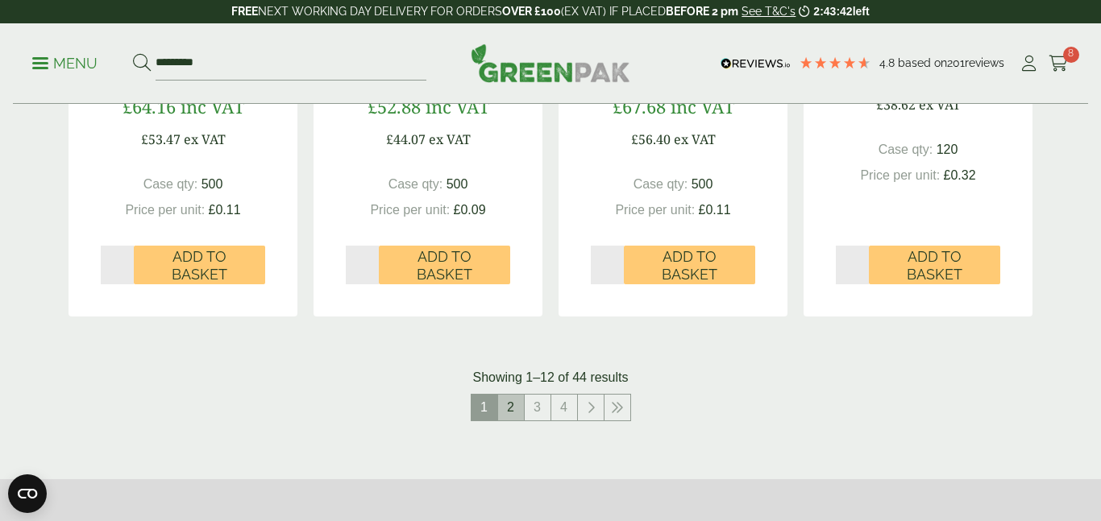
click at [506, 409] on link "2" at bounding box center [511, 408] width 26 height 26
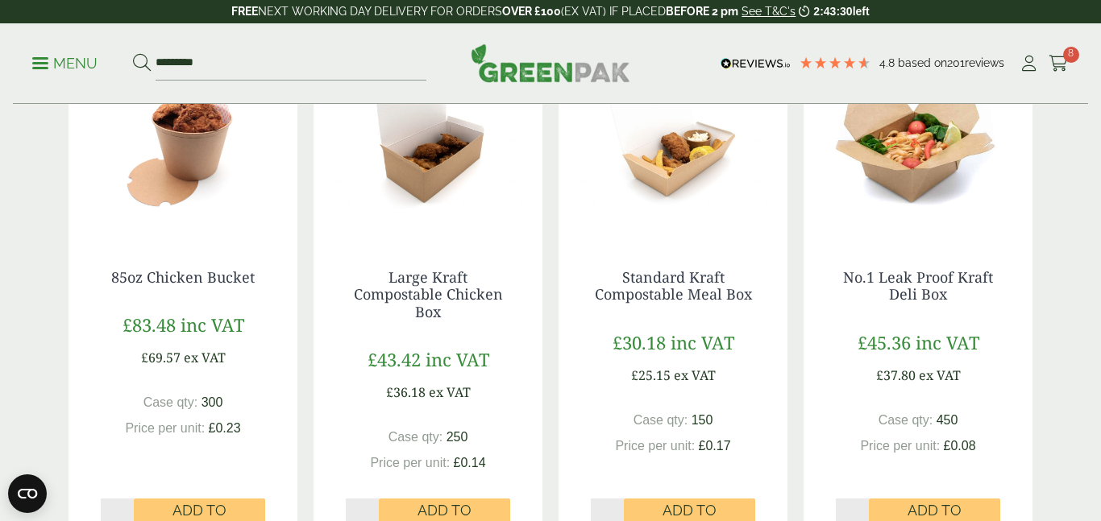
scroll to position [342, 0]
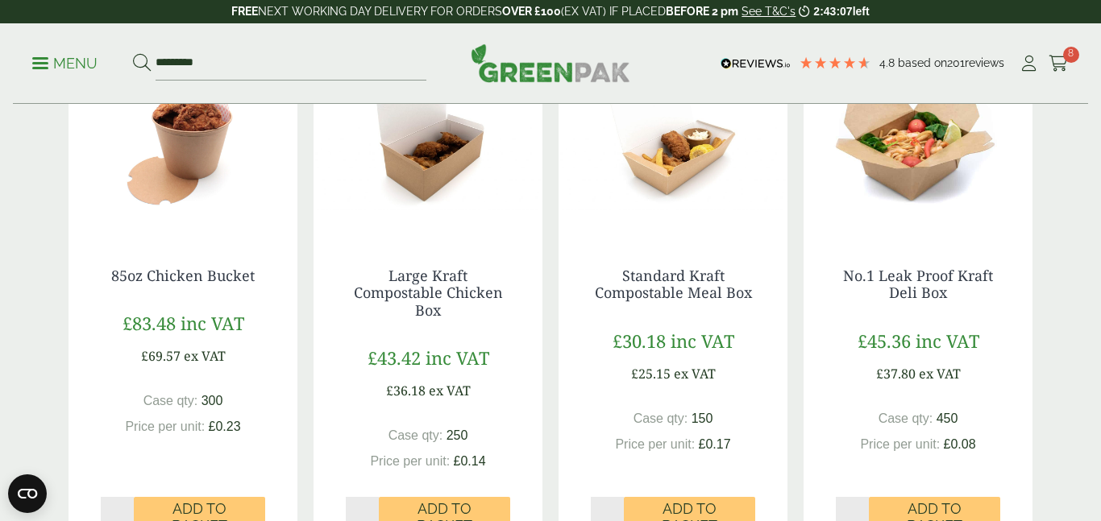
click at [908, 181] on img at bounding box center [917, 134] width 229 height 201
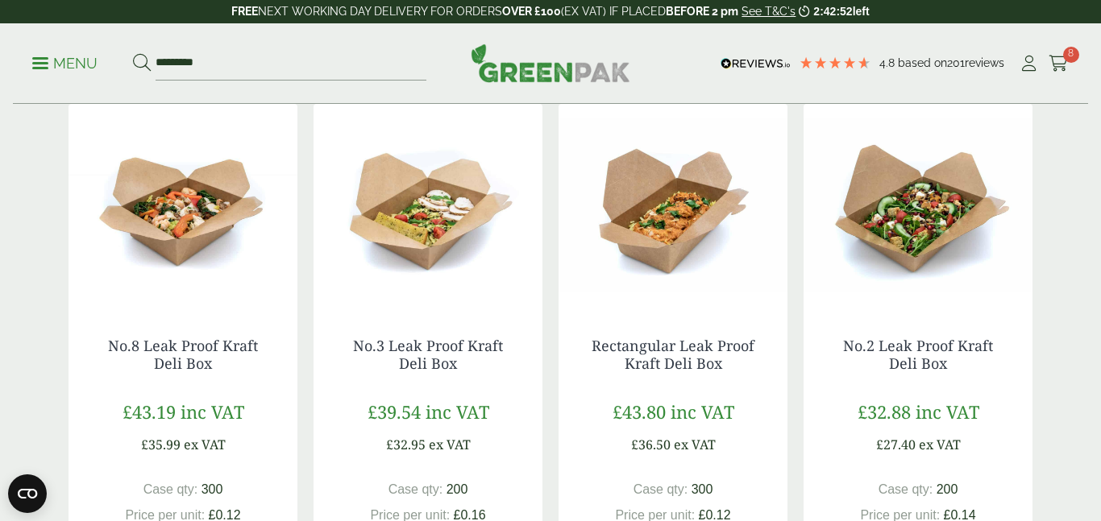
click at [171, 219] on img at bounding box center [182, 204] width 229 height 201
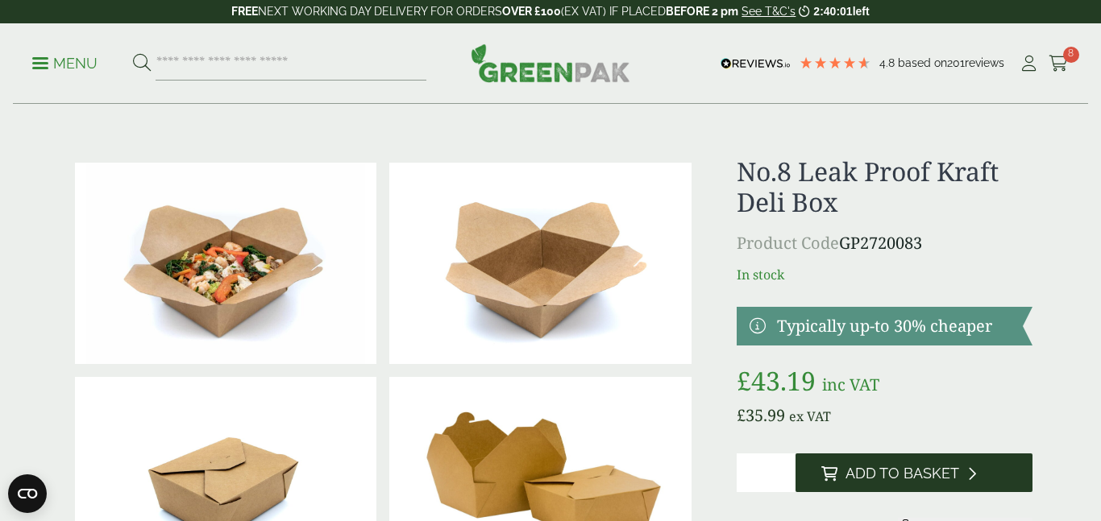
click at [897, 475] on span "Add to Basket" at bounding box center [902, 474] width 114 height 18
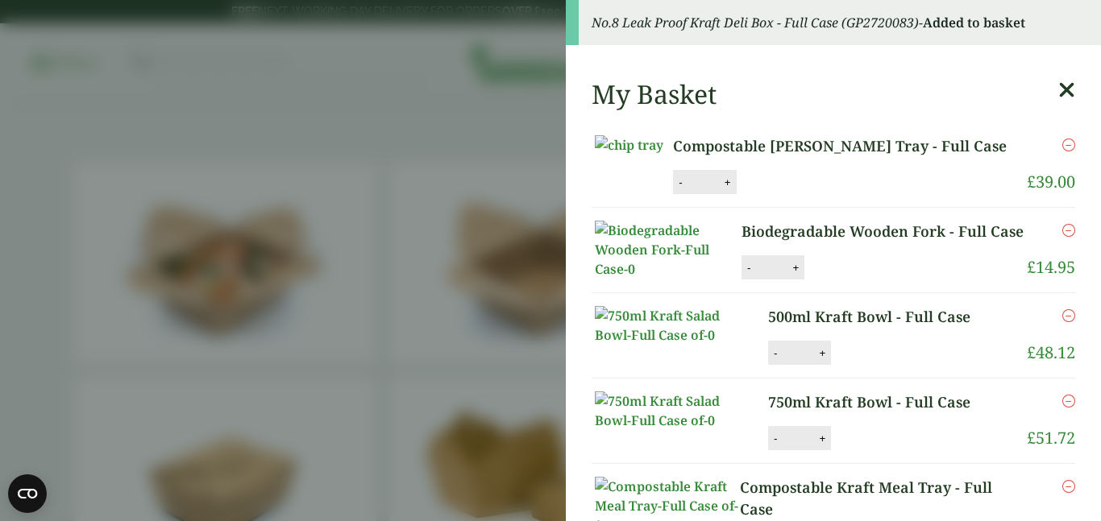
click at [1068, 89] on icon at bounding box center [1066, 90] width 17 height 23
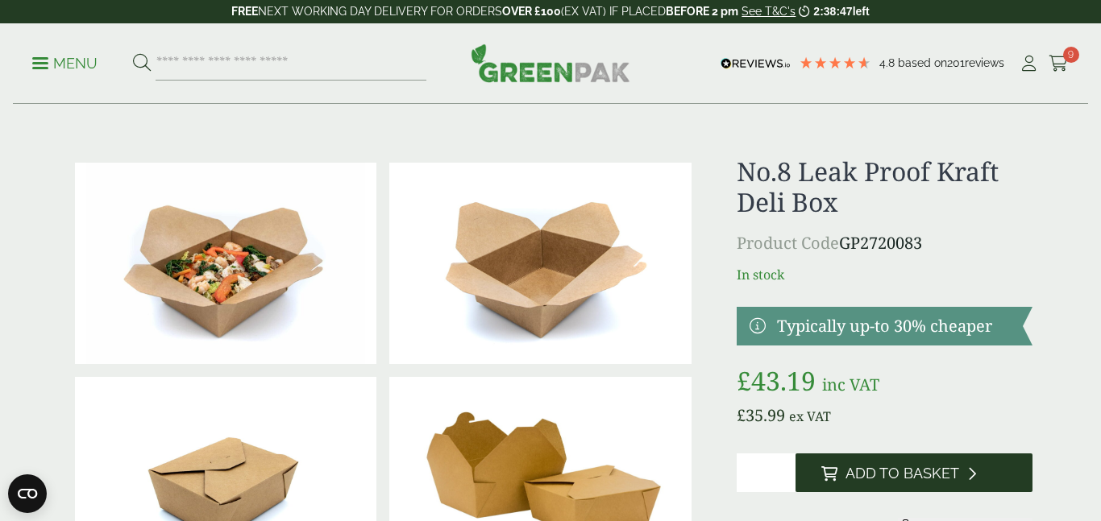
click at [893, 481] on span "Add to Basket" at bounding box center [902, 474] width 114 height 18
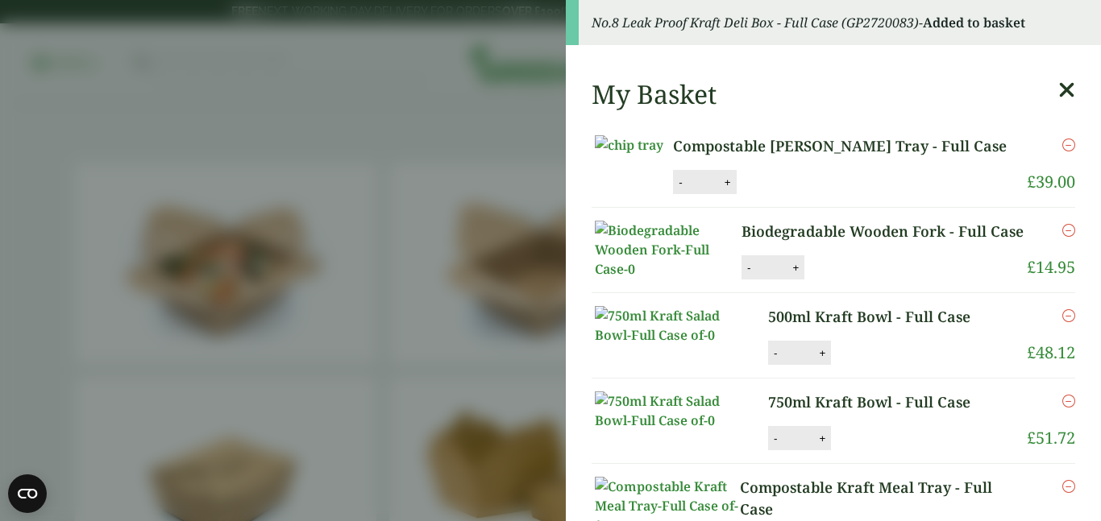
click at [1066, 91] on icon at bounding box center [1066, 90] width 17 height 23
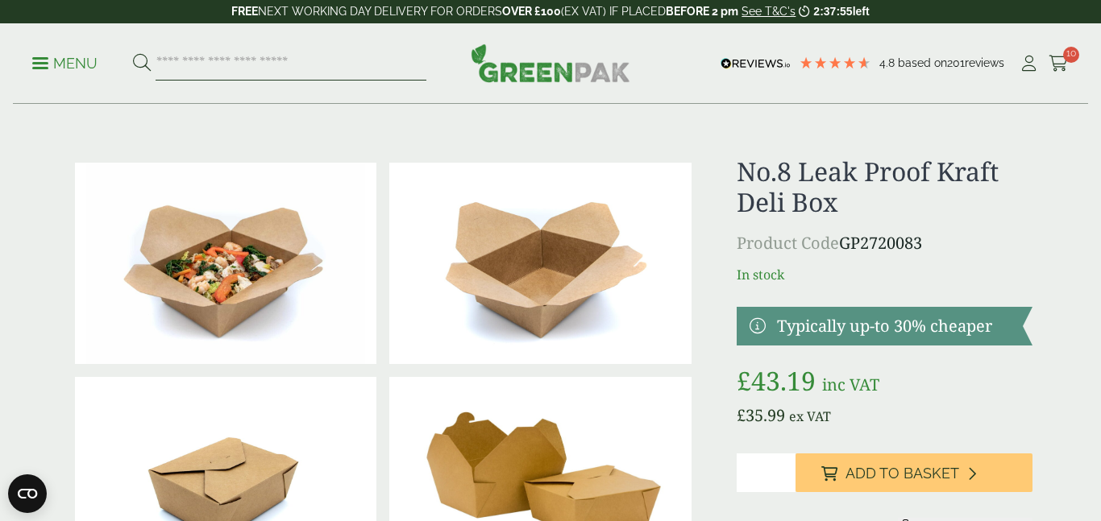
click at [323, 67] on input "search" at bounding box center [291, 64] width 271 height 34
type input "*****"
click at [133, 53] on button at bounding box center [142, 63] width 18 height 21
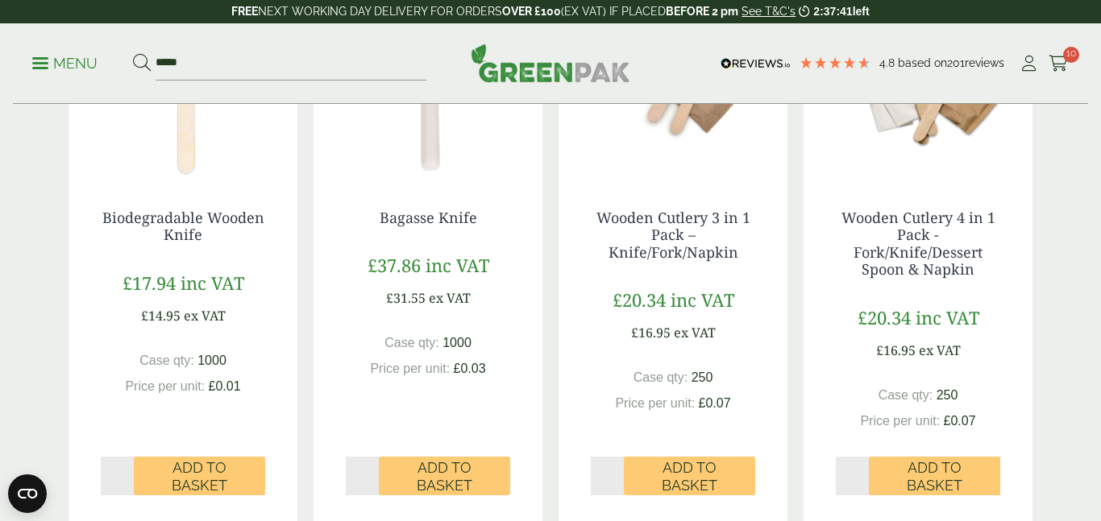
scroll to position [411, 0]
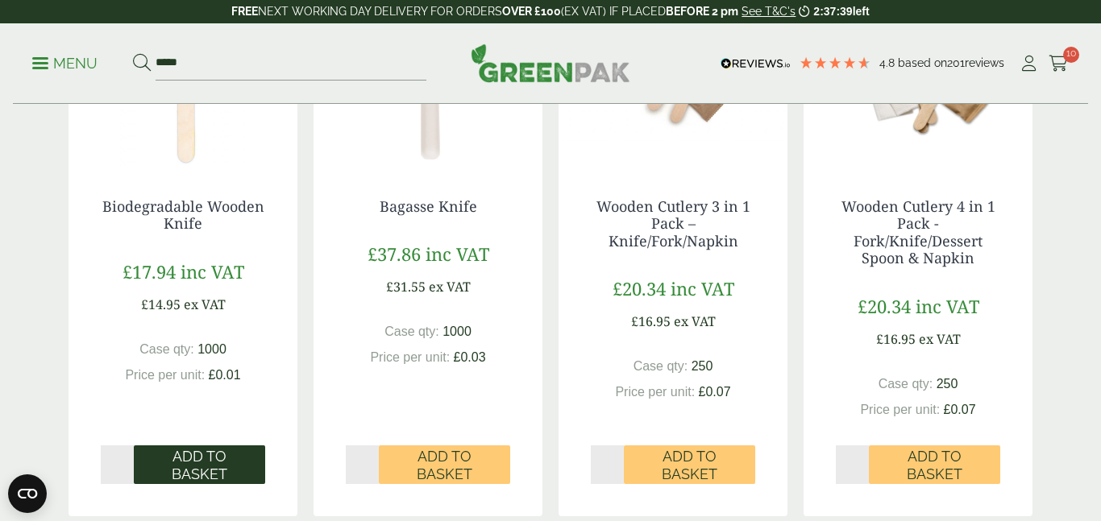
click at [193, 472] on span "Add to Basket" at bounding box center [199, 465] width 109 height 35
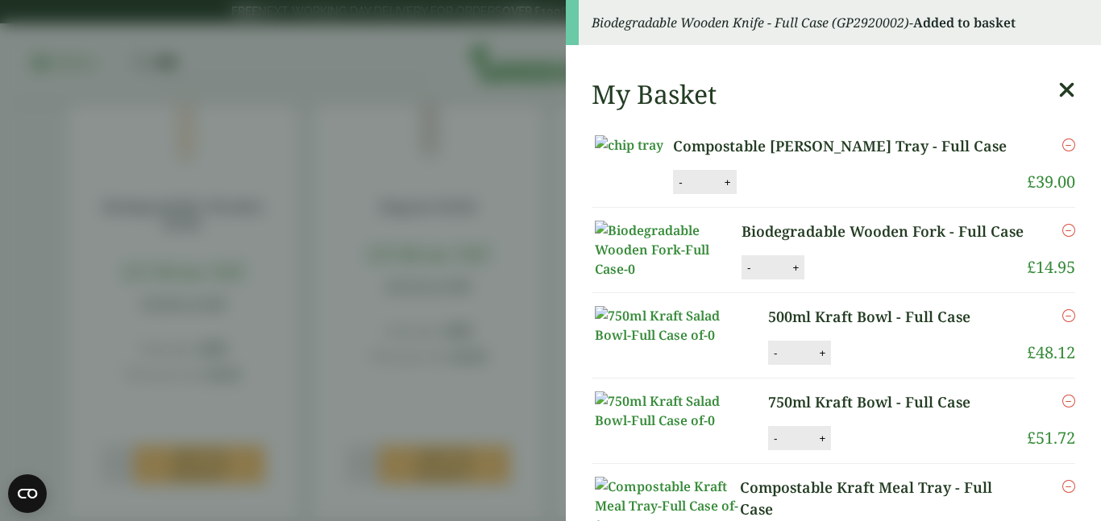
click at [1064, 91] on icon at bounding box center [1066, 90] width 17 height 23
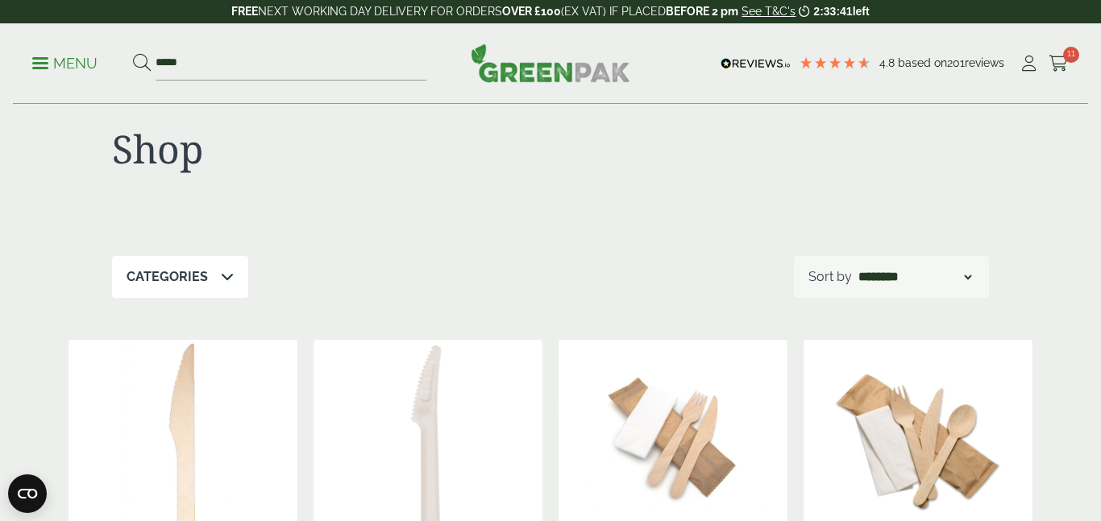
scroll to position [0, 0]
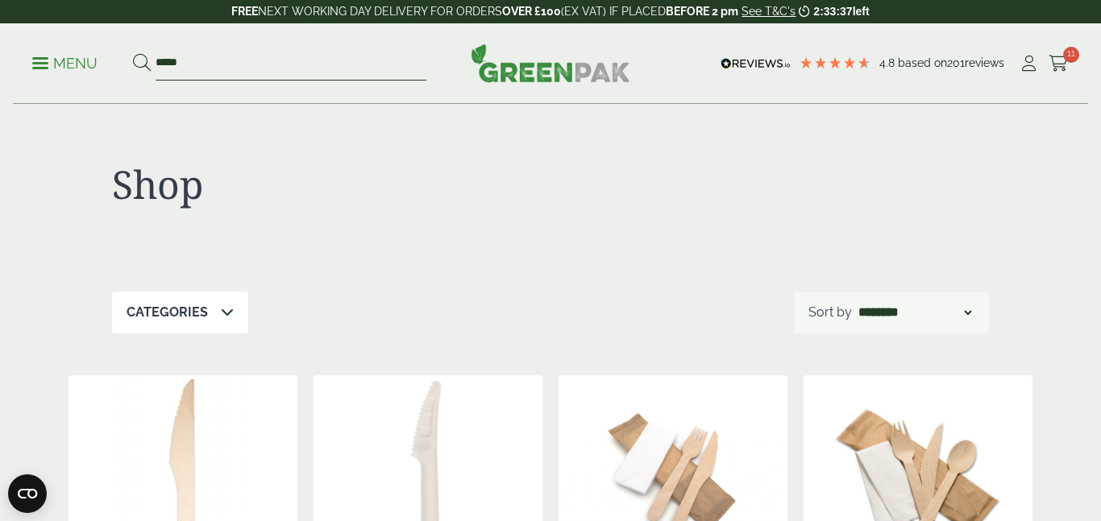
click at [180, 68] on input "*****" at bounding box center [291, 64] width 271 height 34
drag, startPoint x: 180, startPoint y: 68, endPoint x: 146, endPoint y: 67, distance: 34.7
click at [146, 67] on form "*****" at bounding box center [279, 64] width 293 height 34
type input "*****"
click at [133, 53] on button at bounding box center [142, 63] width 18 height 21
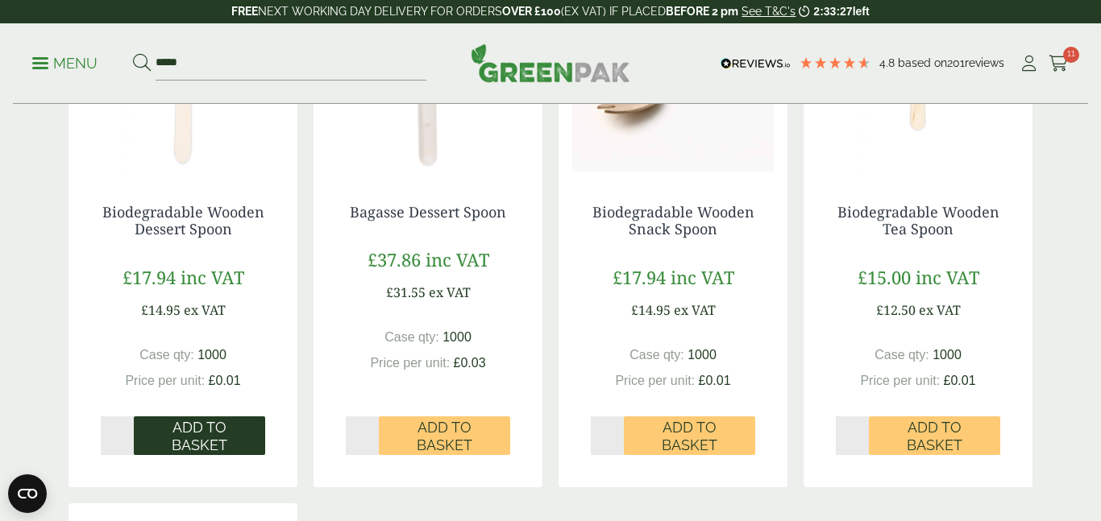
click at [185, 446] on span "Add to Basket" at bounding box center [199, 436] width 109 height 35
